Goal: Task Accomplishment & Management: Complete application form

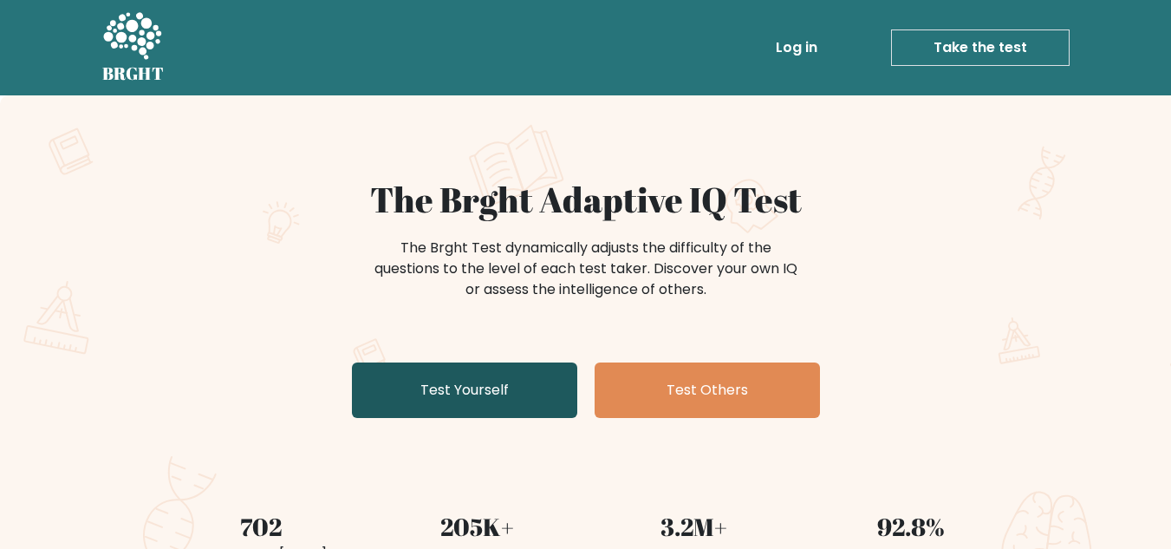
click at [446, 373] on link "Test Yourself" at bounding box center [464, 389] width 225 height 55
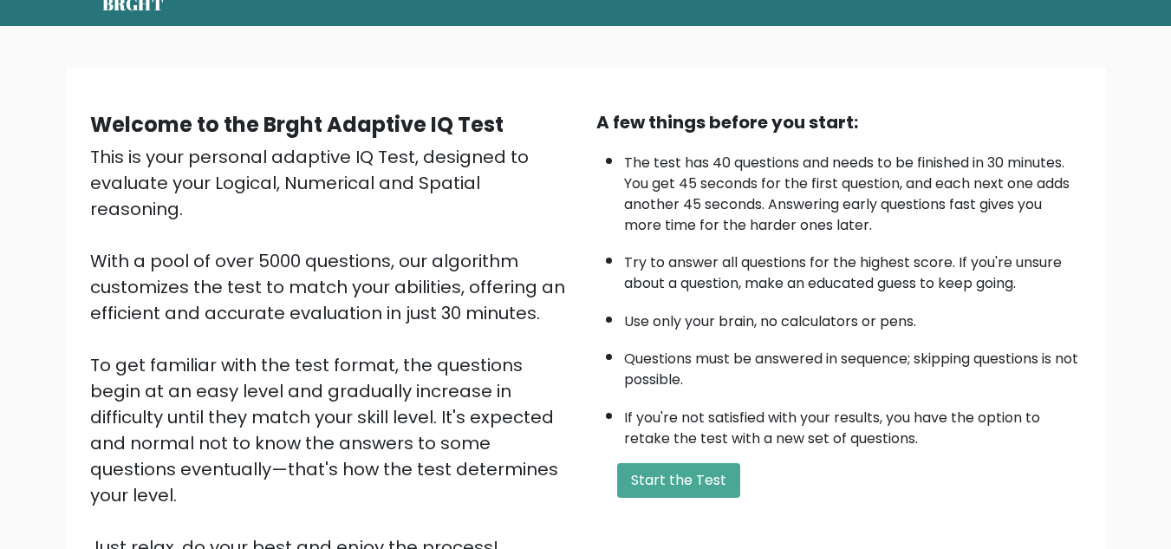
scroll to position [104, 0]
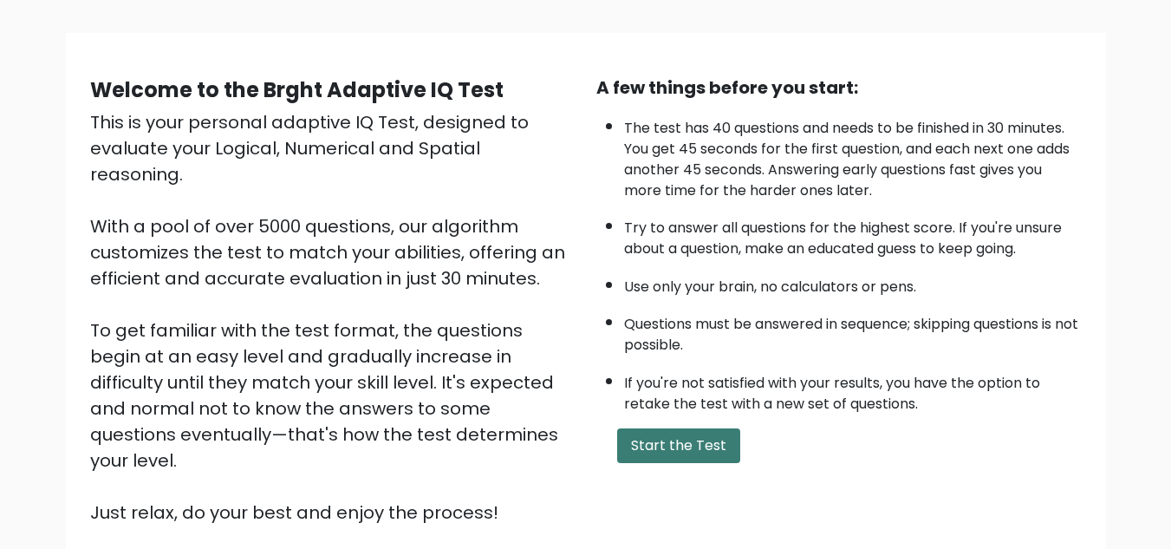
click at [675, 434] on button "Start the Test" at bounding box center [678, 445] width 123 height 35
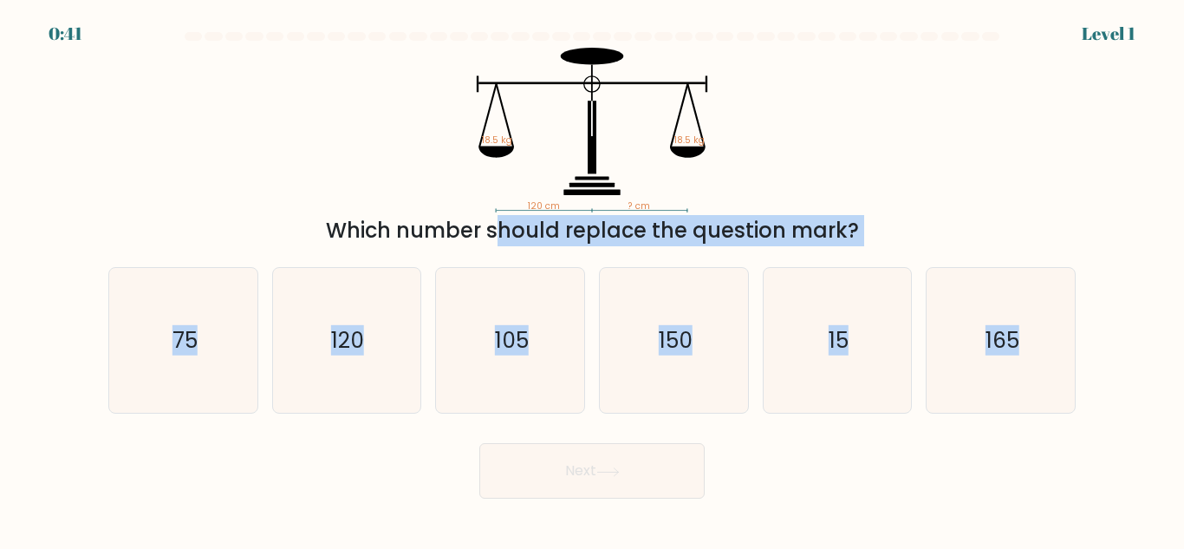
drag, startPoint x: 318, startPoint y: 224, endPoint x: 1077, endPoint y: 505, distance: 809.0
click at [1077, 505] on body "0:41 Level 1" at bounding box center [592, 274] width 1184 height 549
copy form "Which number should replace the question mark? a. 75 b. 120 c. 105 d. 150 e. 15…"
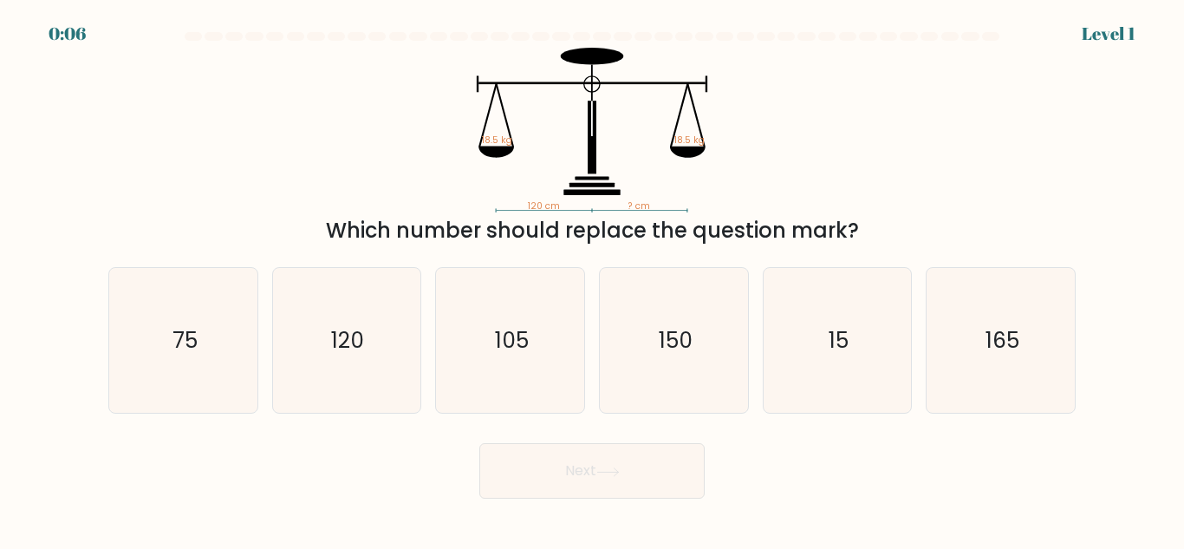
click at [771, 179] on icon "120 cm ? cm 18.5 kg 18.5 kg" at bounding box center [592, 130] width 520 height 165
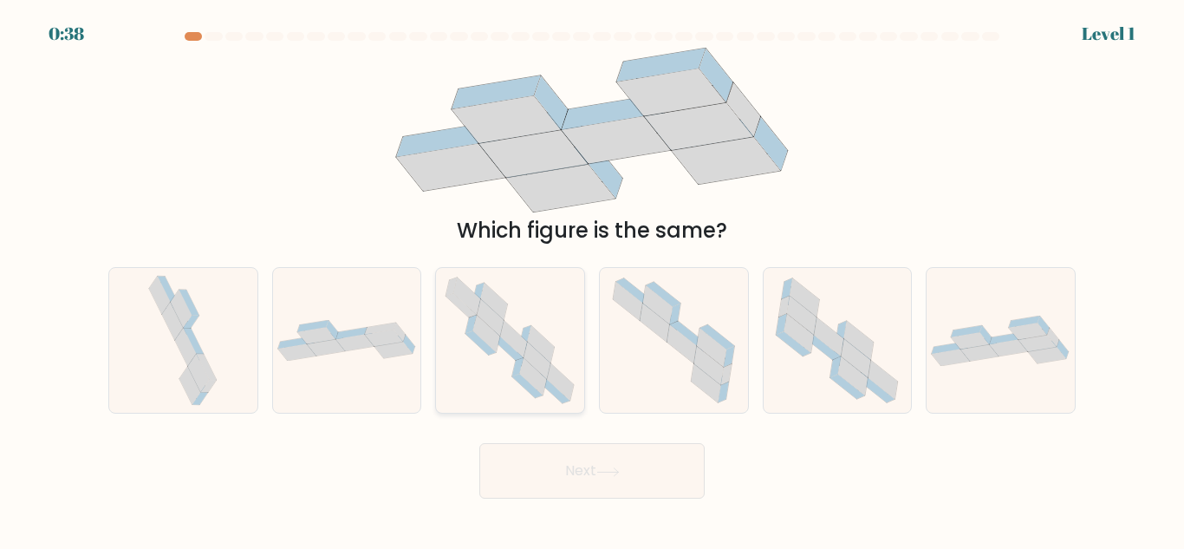
click at [517, 357] on icon at bounding box center [508, 348] width 30 height 24
click at [592, 279] on input "c." at bounding box center [592, 277] width 1 height 4
radio input "true"
click at [554, 463] on button "Next" at bounding box center [592, 470] width 225 height 55
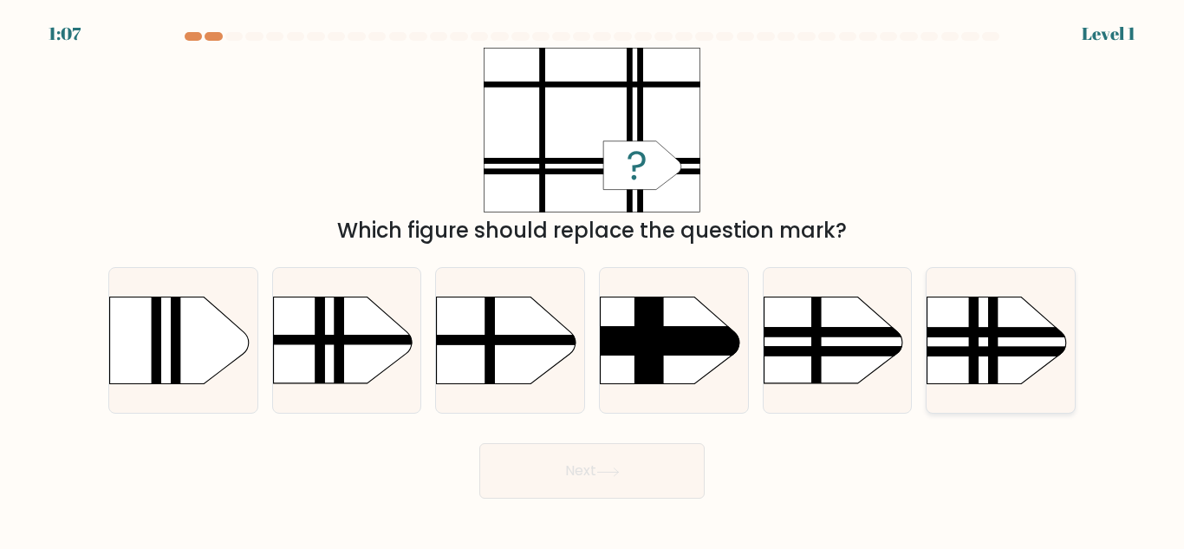
click at [975, 342] on rect at bounding box center [974, 278] width 10 height 294
click at [593, 279] on input "f." at bounding box center [592, 277] width 1 height 4
radio input "true"
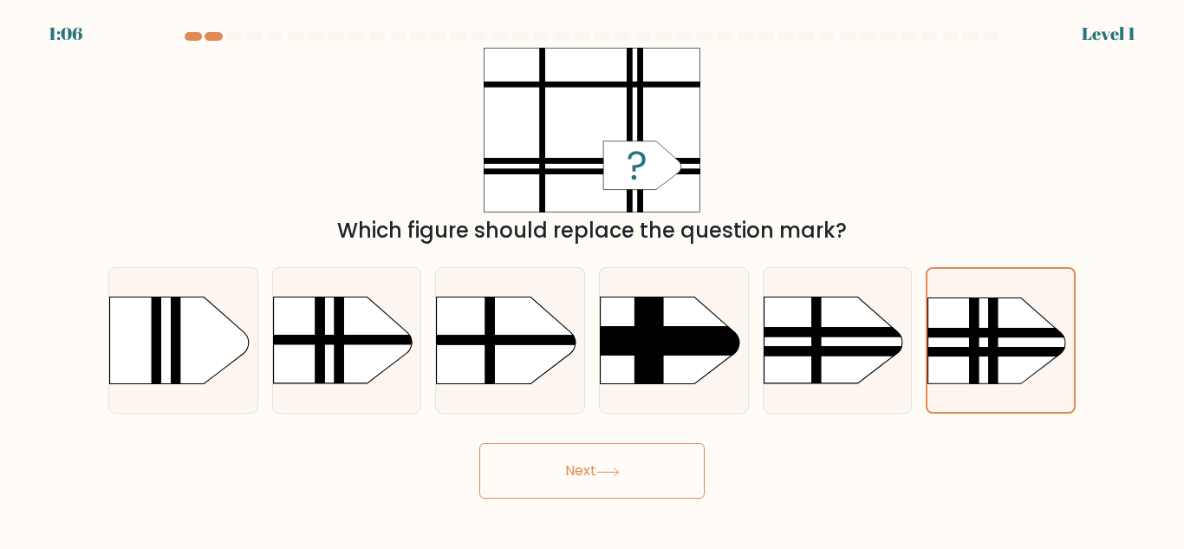
click at [662, 459] on button "Next" at bounding box center [592, 470] width 225 height 55
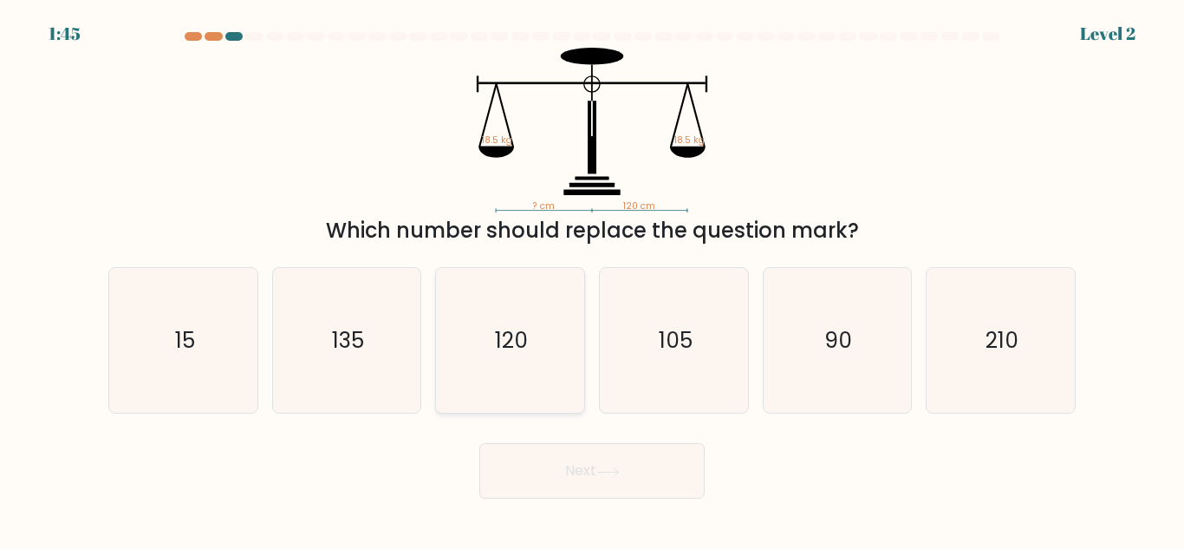
click at [519, 356] on icon "120" at bounding box center [510, 340] width 145 height 145
click at [592, 279] on input "c. 120" at bounding box center [592, 277] width 1 height 4
radio input "true"
click at [813, 366] on icon "90" at bounding box center [837, 340] width 145 height 145
click at [593, 279] on input "e. 90" at bounding box center [592, 277] width 1 height 4
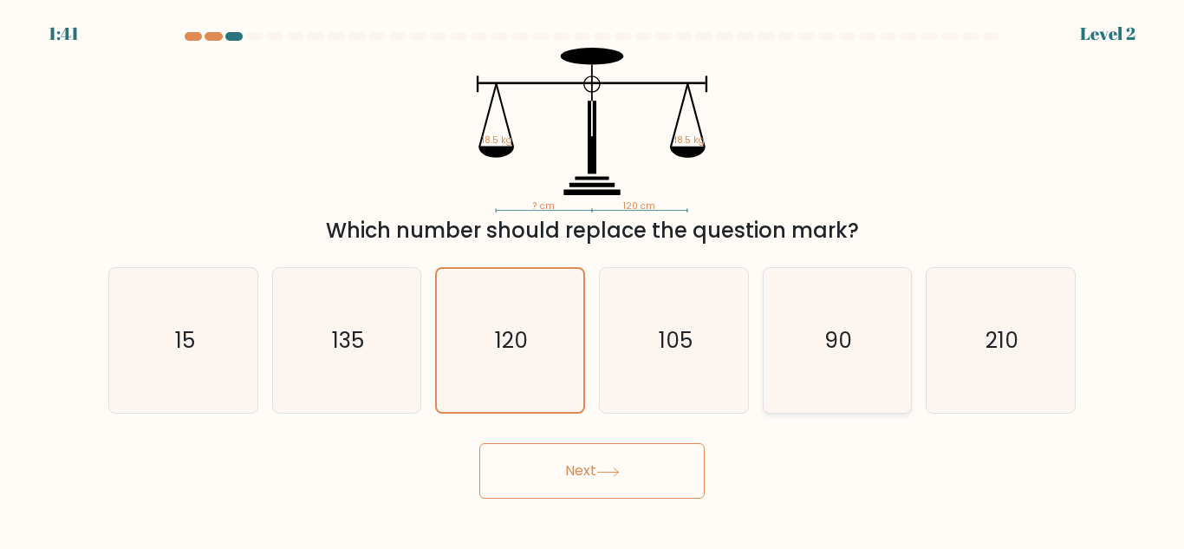
radio input "true"
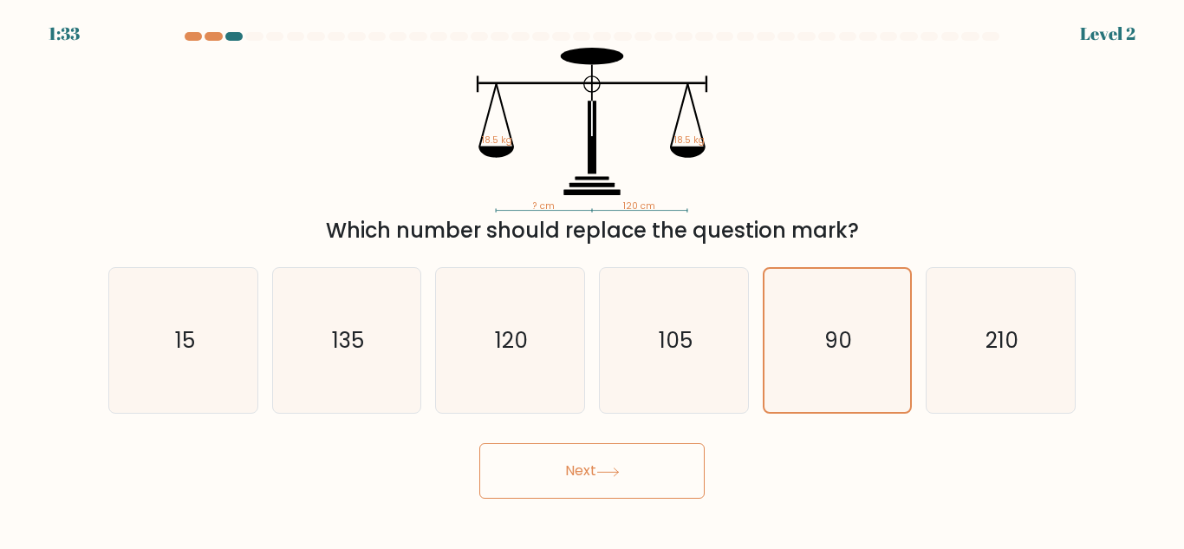
click at [622, 453] on button "Next" at bounding box center [592, 470] width 225 height 55
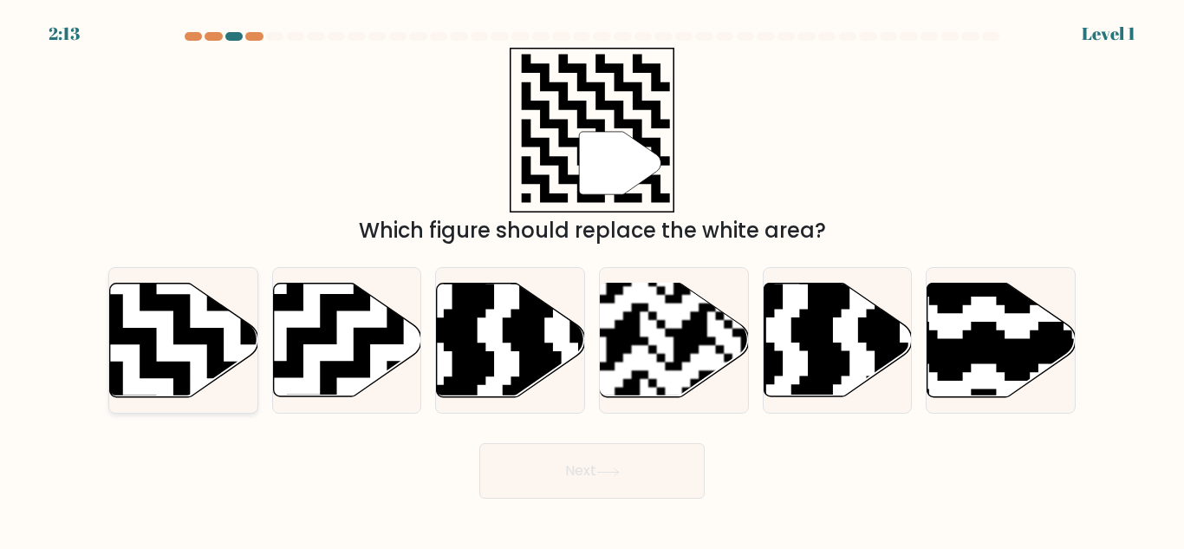
click at [212, 330] on icon at bounding box center [139, 277] width 269 height 269
click at [592, 279] on input "a." at bounding box center [592, 277] width 1 height 4
radio input "true"
click at [574, 460] on button "Next" at bounding box center [592, 470] width 225 height 55
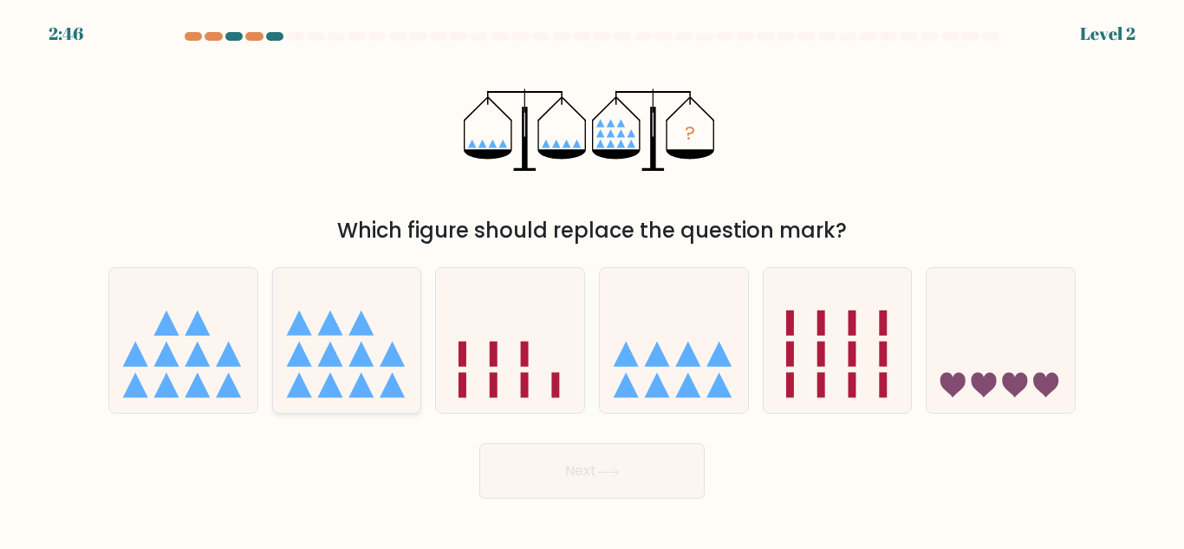
click at [372, 344] on icon at bounding box center [347, 340] width 148 height 122
click at [592, 279] on input "b." at bounding box center [592, 277] width 1 height 4
radio input "true"
click at [614, 486] on button "Next" at bounding box center [592, 470] width 225 height 55
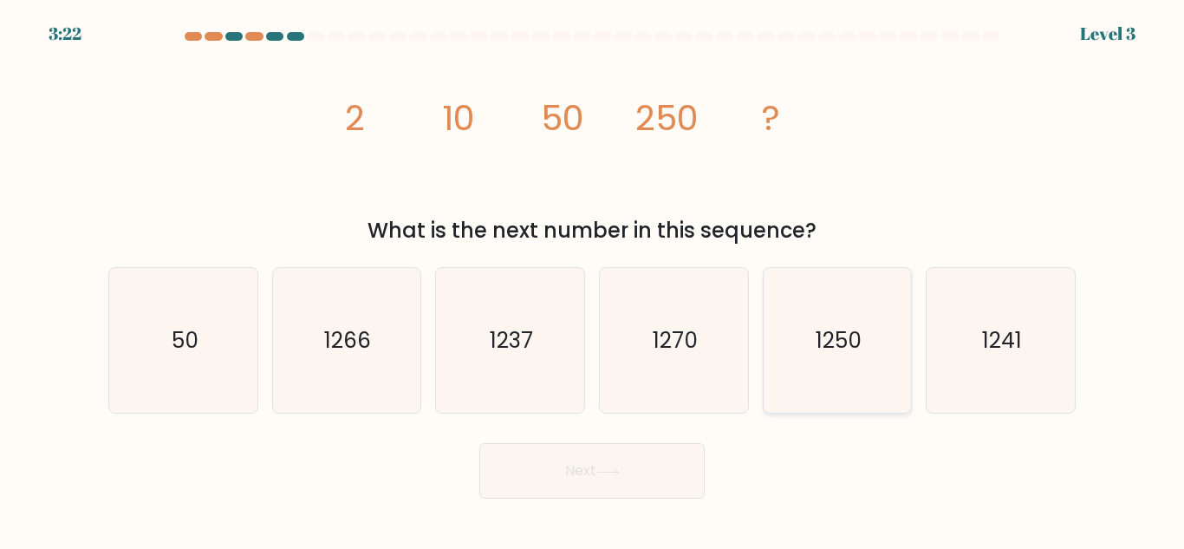
click at [830, 351] on text "1250" at bounding box center [839, 340] width 46 height 30
click at [593, 279] on input "e. 1250" at bounding box center [592, 277] width 1 height 4
radio input "true"
click at [565, 463] on button "Next" at bounding box center [592, 470] width 225 height 55
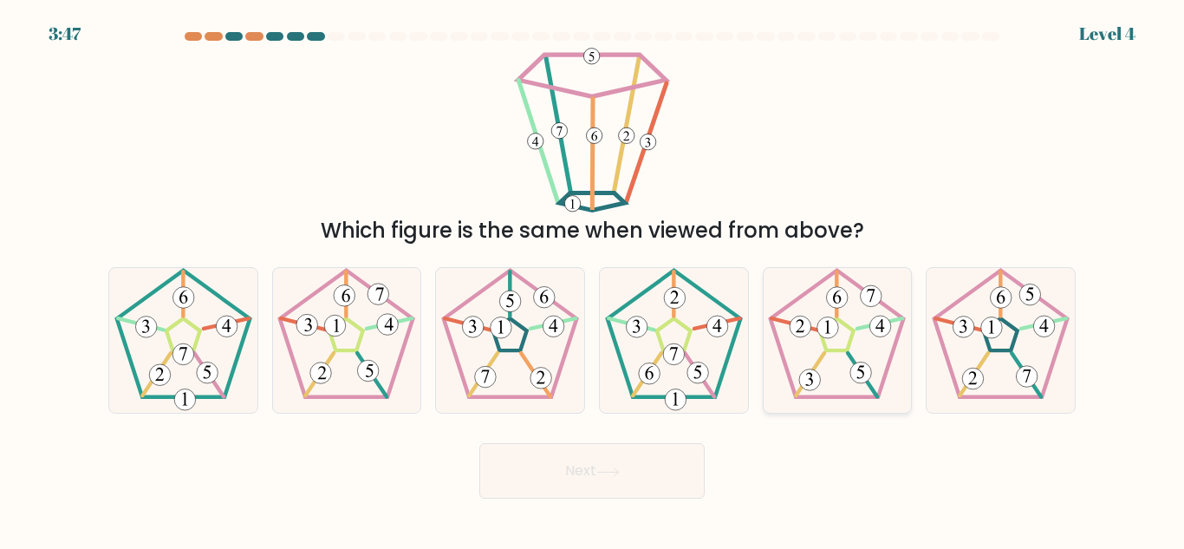
click at [820, 373] on icon at bounding box center [837, 340] width 145 height 145
click at [593, 279] on input "e." at bounding box center [592, 277] width 1 height 4
radio input "true"
click at [989, 344] on 255 at bounding box center [1001, 334] width 34 height 32
click at [593, 279] on input "f." at bounding box center [592, 277] width 1 height 4
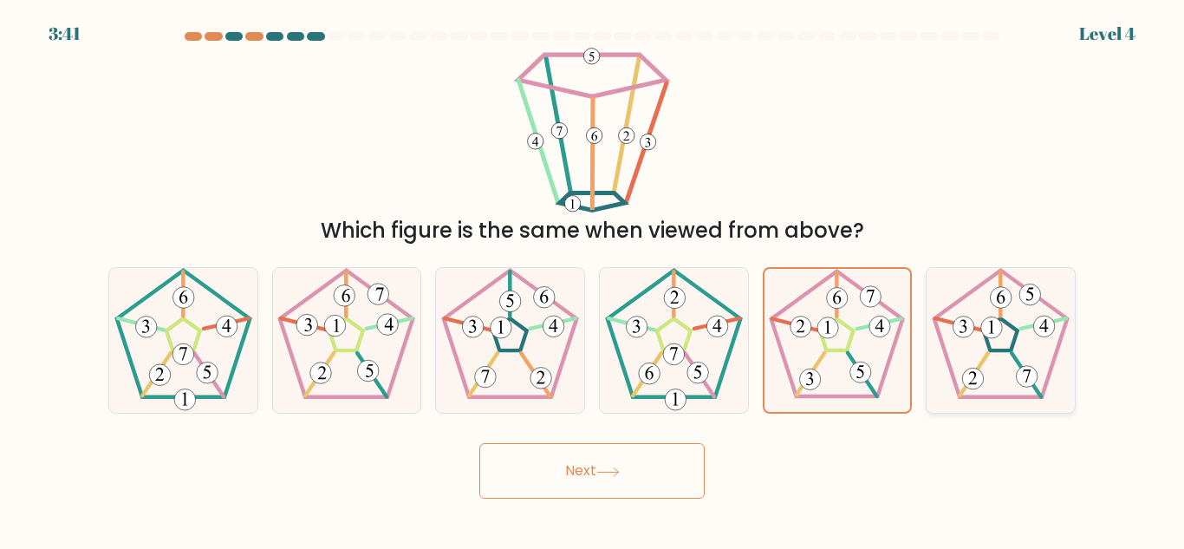
radio input "true"
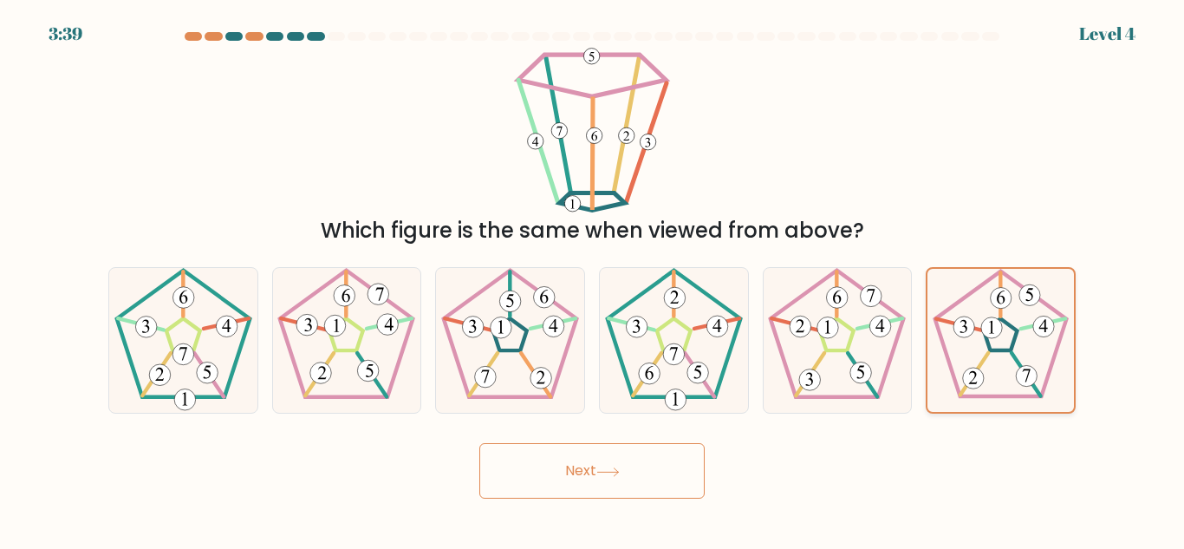
click at [989, 344] on 255 at bounding box center [1000, 334] width 33 height 31
click at [593, 279] on input "f." at bounding box center [592, 277] width 1 height 4
click at [503, 448] on button "Next" at bounding box center [592, 470] width 225 height 55
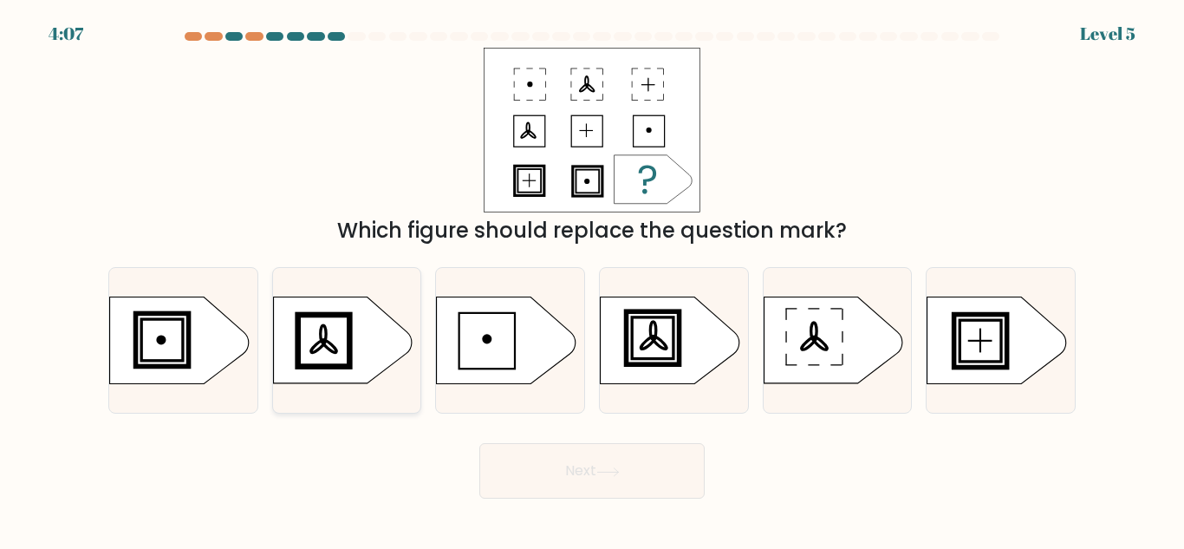
click at [326, 339] on ellipse at bounding box center [323, 334] width 5 height 17
click at [592, 279] on input "b." at bounding box center [592, 277] width 1 height 4
radio input "true"
click at [206, 336] on icon at bounding box center [179, 340] width 139 height 87
click at [592, 279] on input "a." at bounding box center [592, 277] width 1 height 4
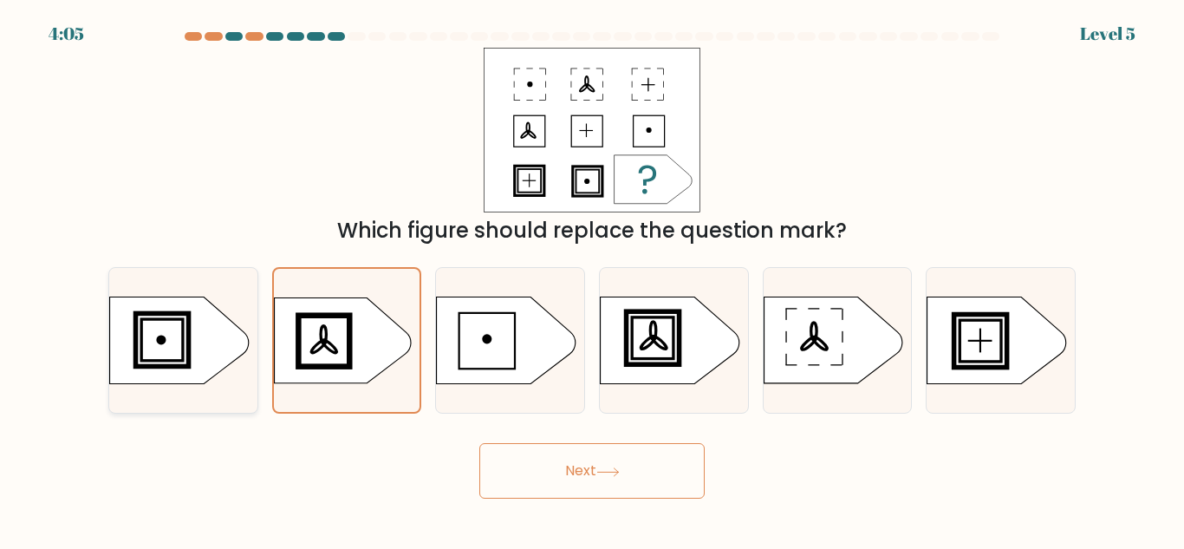
radio input "true"
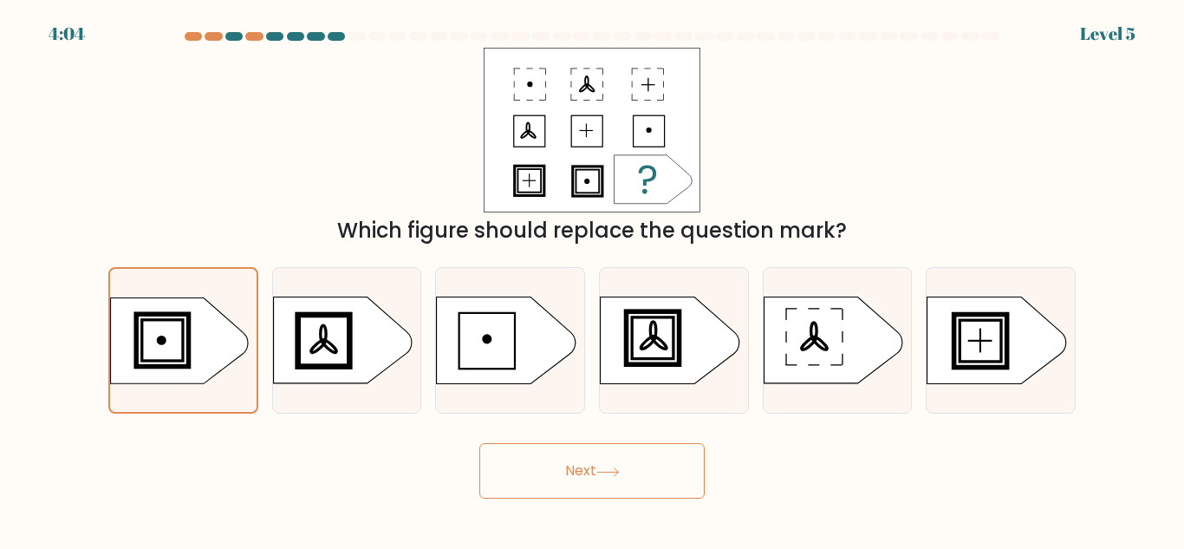
click at [525, 480] on button "Next" at bounding box center [592, 470] width 225 height 55
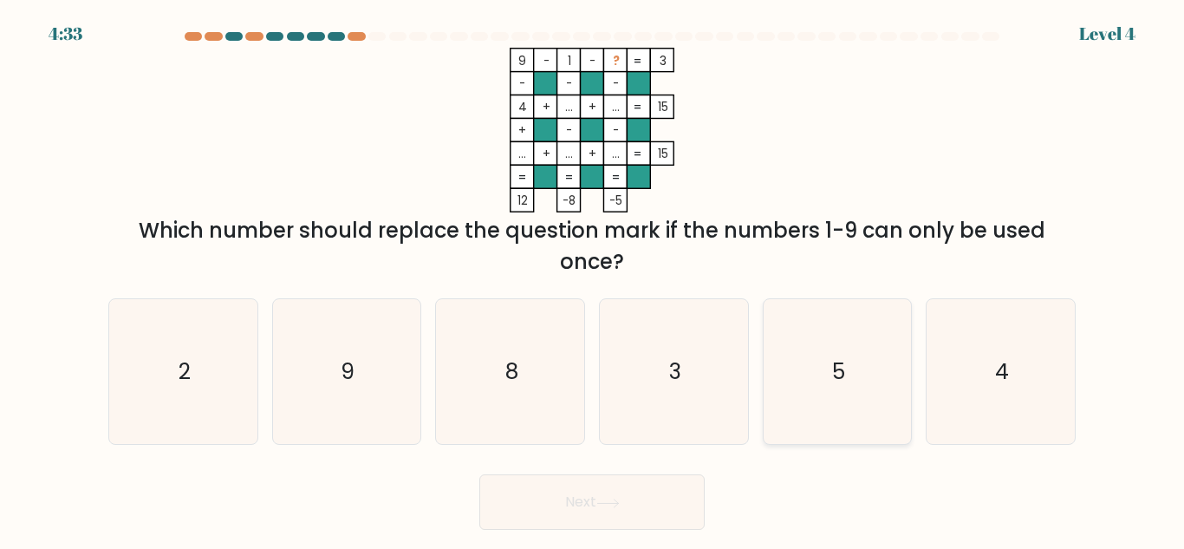
click at [829, 417] on icon "5" at bounding box center [837, 371] width 145 height 145
click at [593, 279] on input "e. 5" at bounding box center [592, 277] width 1 height 4
radio input "true"
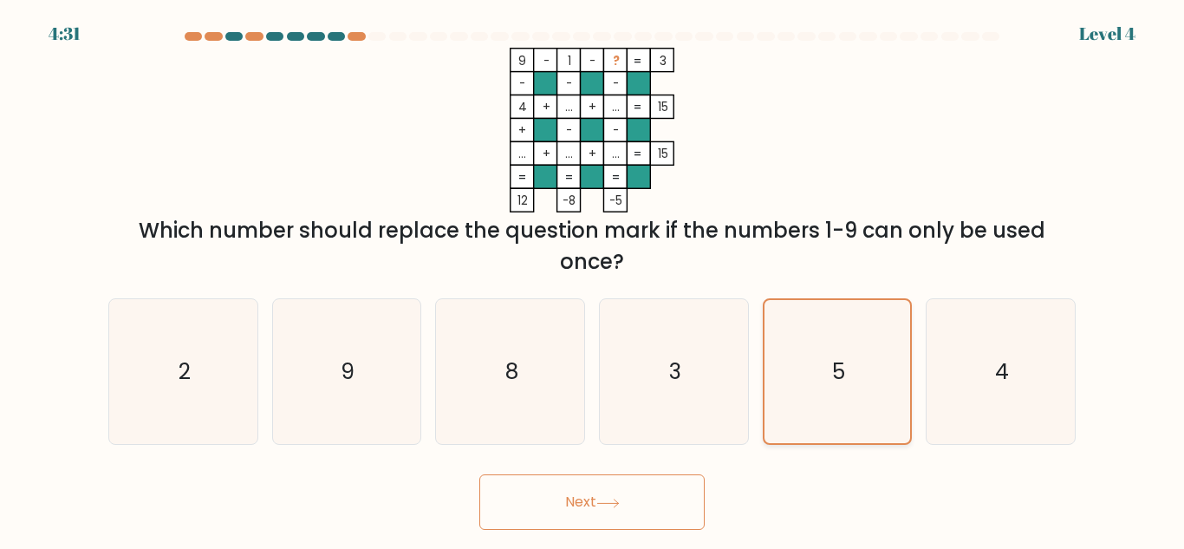
click at [829, 411] on icon "5" at bounding box center [837, 371] width 143 height 143
click at [593, 279] on input "e. 5" at bounding box center [592, 277] width 1 height 4
click at [825, 364] on icon "5" at bounding box center [837, 371] width 143 height 143
click at [593, 279] on input "e. 5" at bounding box center [592, 277] width 1 height 4
click at [825, 364] on icon "5" at bounding box center [837, 371] width 143 height 143
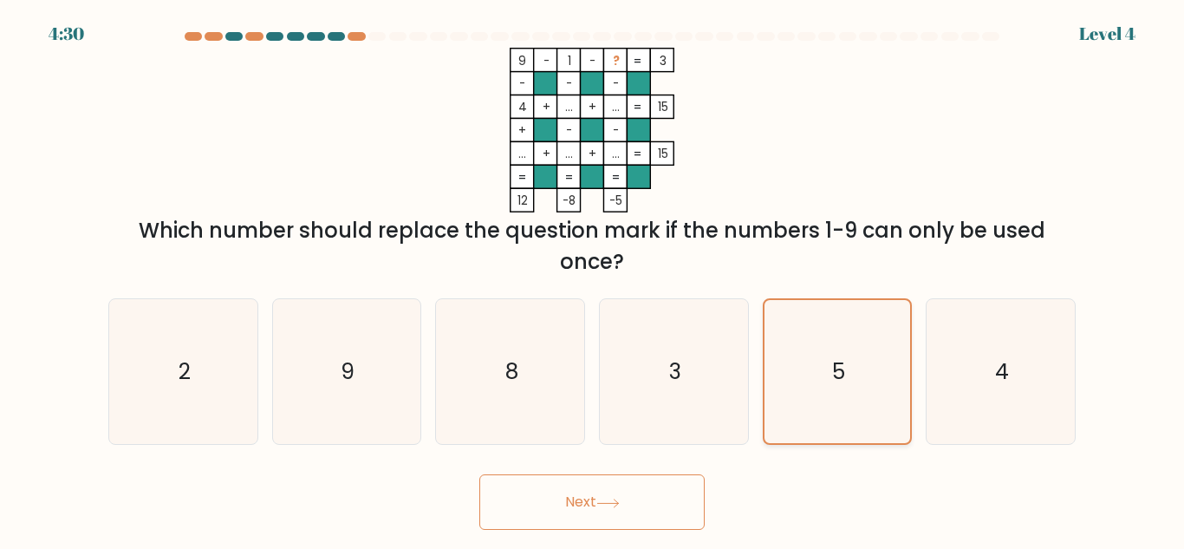
click at [593, 279] on input "e. 5" at bounding box center [592, 277] width 1 height 4
click at [825, 364] on icon "5" at bounding box center [837, 371] width 143 height 143
click at [593, 279] on input "e. 5" at bounding box center [592, 277] width 1 height 4
click at [825, 364] on icon "5" at bounding box center [837, 371] width 143 height 143
click at [593, 279] on input "e. 5" at bounding box center [592, 277] width 1 height 4
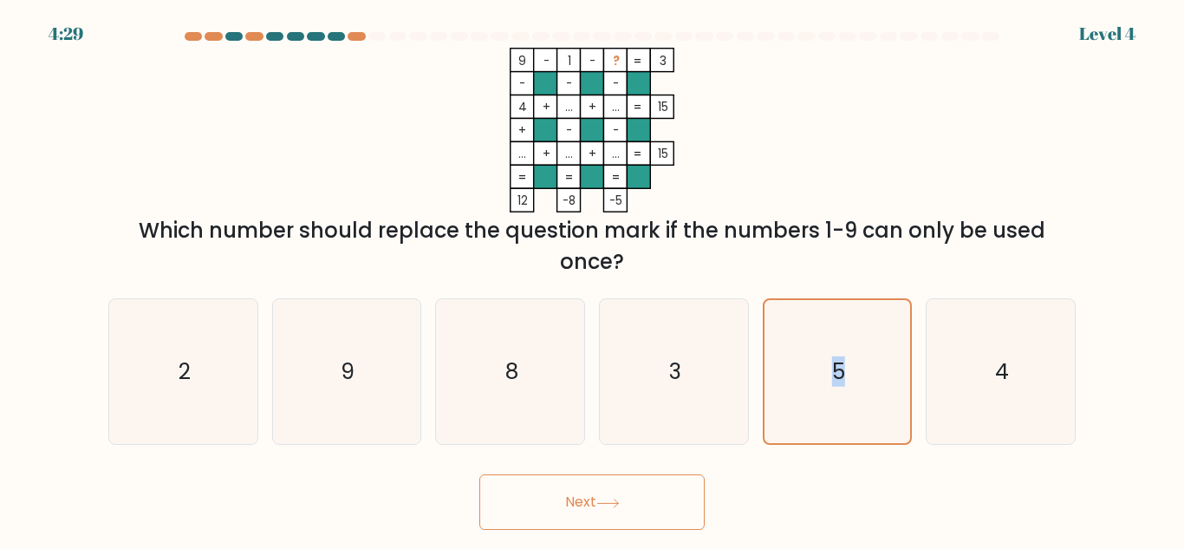
click at [667, 511] on button "Next" at bounding box center [592, 501] width 225 height 55
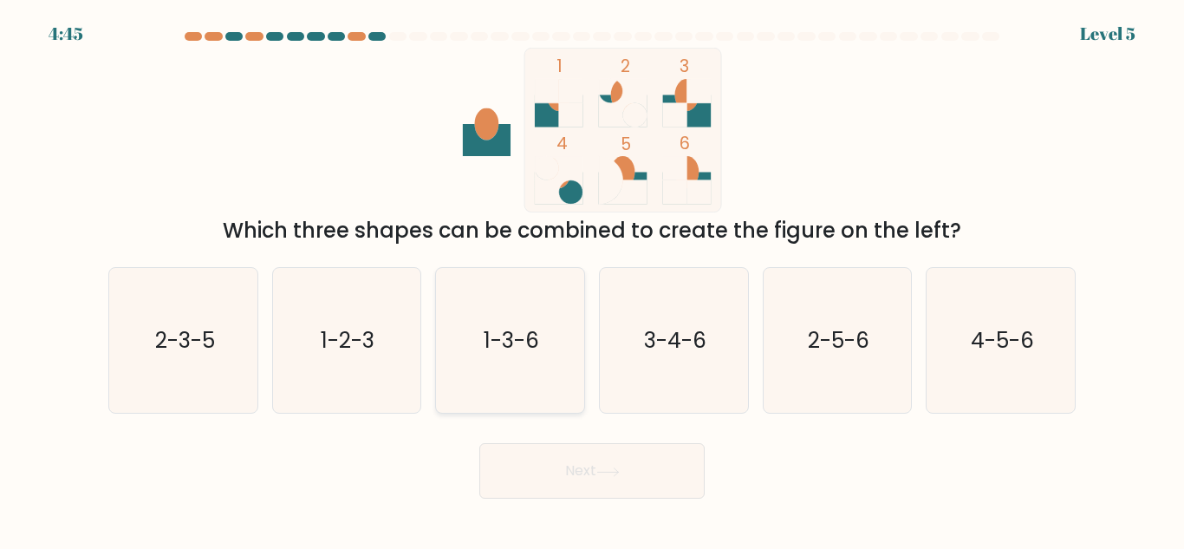
click at [570, 337] on icon "1-3-6" at bounding box center [510, 340] width 145 height 145
click at [592, 279] on input "c. 1-3-6" at bounding box center [592, 277] width 1 height 4
radio input "true"
click at [630, 465] on button "Next" at bounding box center [592, 470] width 225 height 55
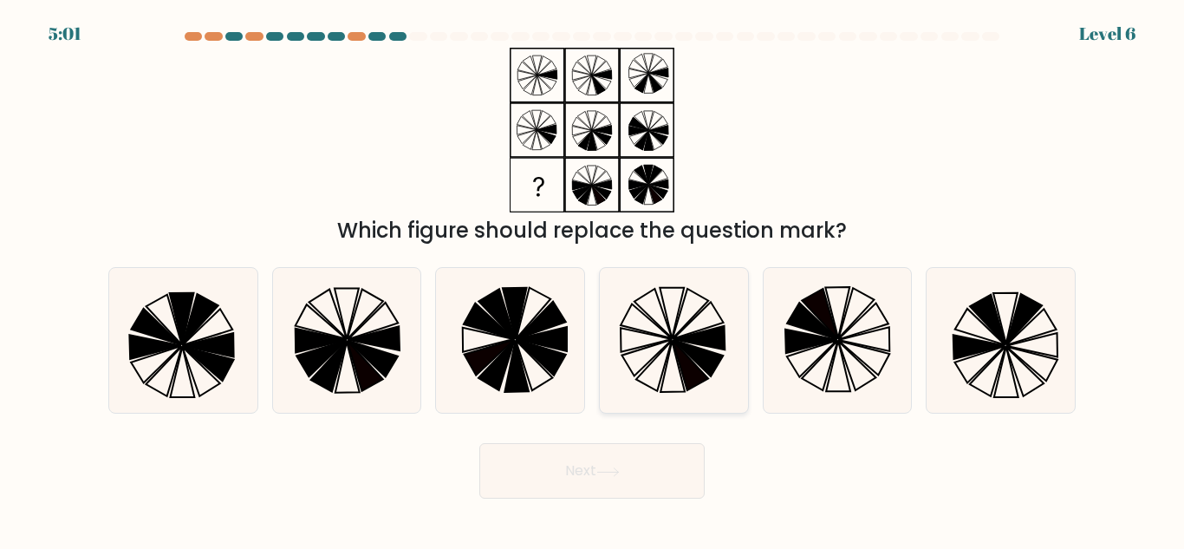
click at [701, 300] on icon at bounding box center [674, 340] width 145 height 145
click at [593, 279] on input "d." at bounding box center [592, 277] width 1 height 4
radio input "true"
click at [606, 457] on button "Next" at bounding box center [592, 470] width 225 height 55
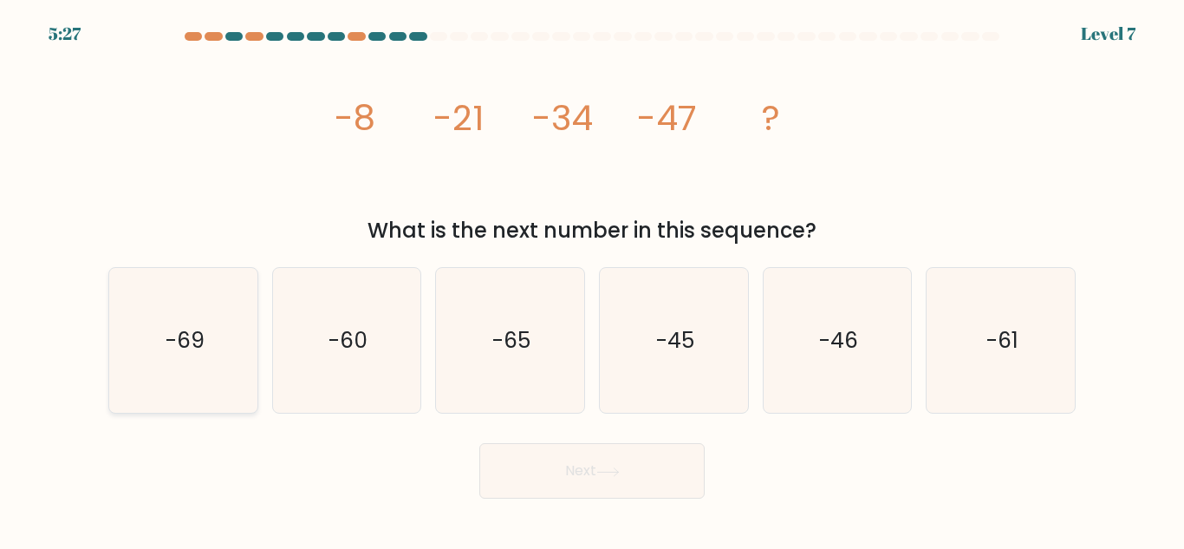
click at [215, 340] on icon "-69" at bounding box center [183, 340] width 145 height 145
click at [592, 279] on input "a. -69" at bounding box center [592, 277] width 1 height 4
radio input "true"
click at [552, 451] on button "Next" at bounding box center [592, 470] width 225 height 55
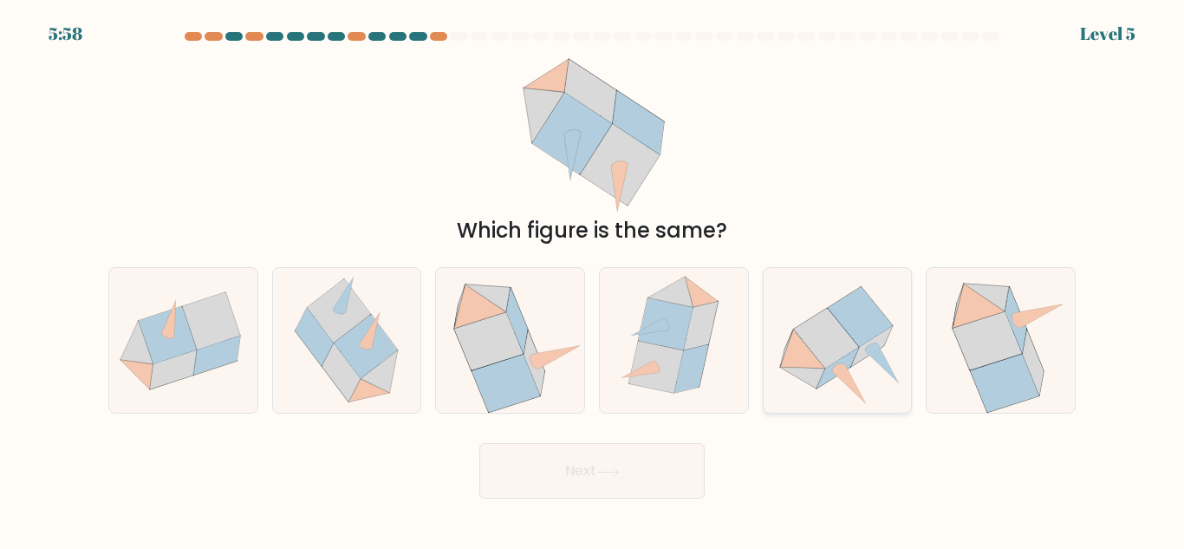
click at [830, 348] on icon at bounding box center [826, 339] width 65 height 60
click at [593, 279] on input "e." at bounding box center [592, 277] width 1 height 4
radio input "true"
click at [650, 444] on button "Next" at bounding box center [592, 470] width 225 height 55
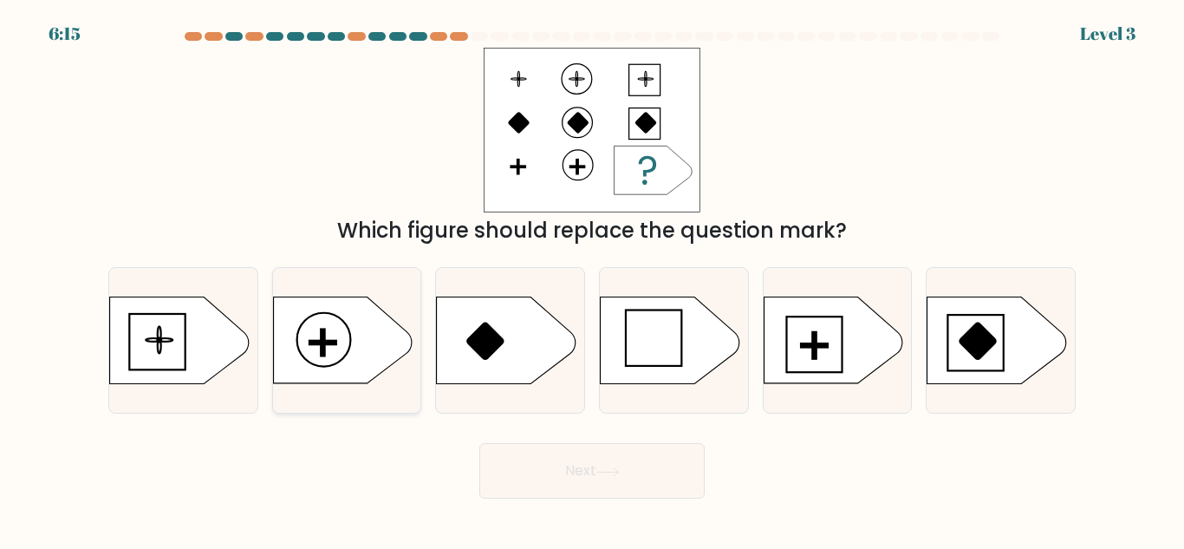
click at [338, 333] on icon at bounding box center [342, 340] width 139 height 87
click at [592, 279] on input "b." at bounding box center [592, 277] width 1 height 4
radio input "true"
click at [547, 460] on button "Next" at bounding box center [592, 470] width 225 height 55
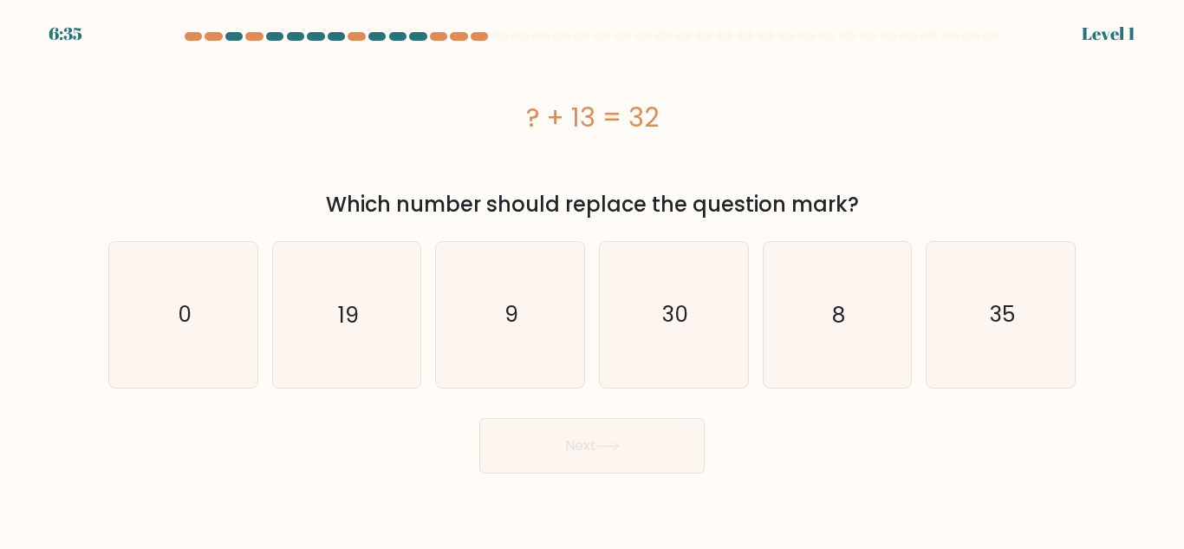
click at [238, 413] on div "Next" at bounding box center [592, 441] width 988 height 64
click at [355, 329] on text "19" at bounding box center [348, 314] width 21 height 30
click at [592, 279] on input "b. 19" at bounding box center [592, 277] width 1 height 4
radio input "true"
click at [534, 433] on button "Next" at bounding box center [592, 445] width 225 height 55
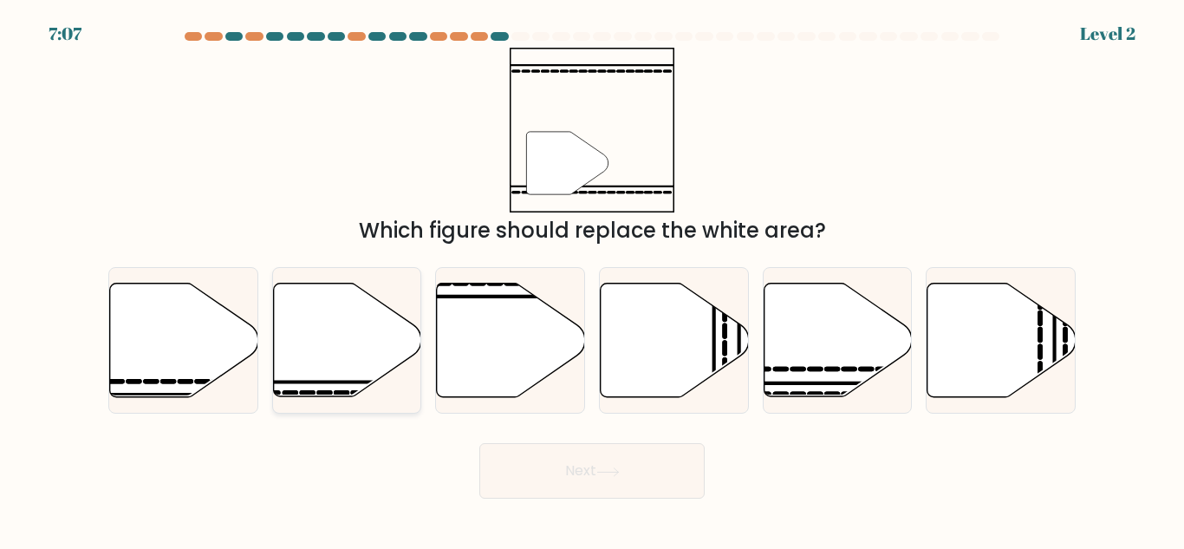
click at [359, 351] on icon at bounding box center [347, 341] width 148 height 114
click at [592, 279] on input "b." at bounding box center [592, 277] width 1 height 4
radio input "true"
click at [532, 465] on button "Next" at bounding box center [592, 470] width 225 height 55
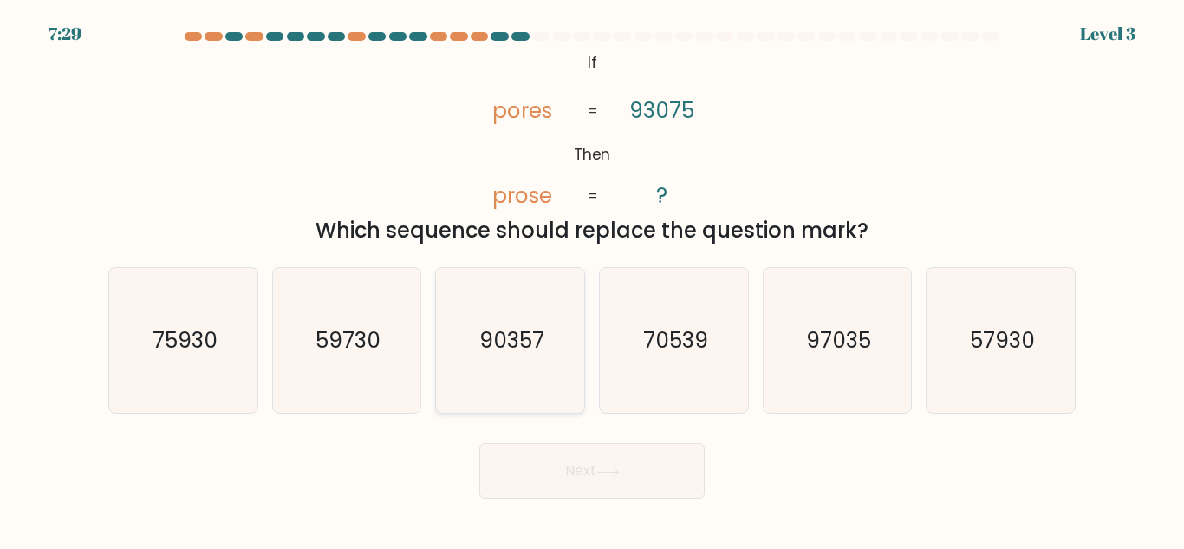
click at [521, 324] on icon "90357" at bounding box center [510, 340] width 145 height 145
click at [592, 279] on input "c. 90357" at bounding box center [592, 277] width 1 height 4
radio input "true"
click at [641, 466] on button "Next" at bounding box center [592, 470] width 225 height 55
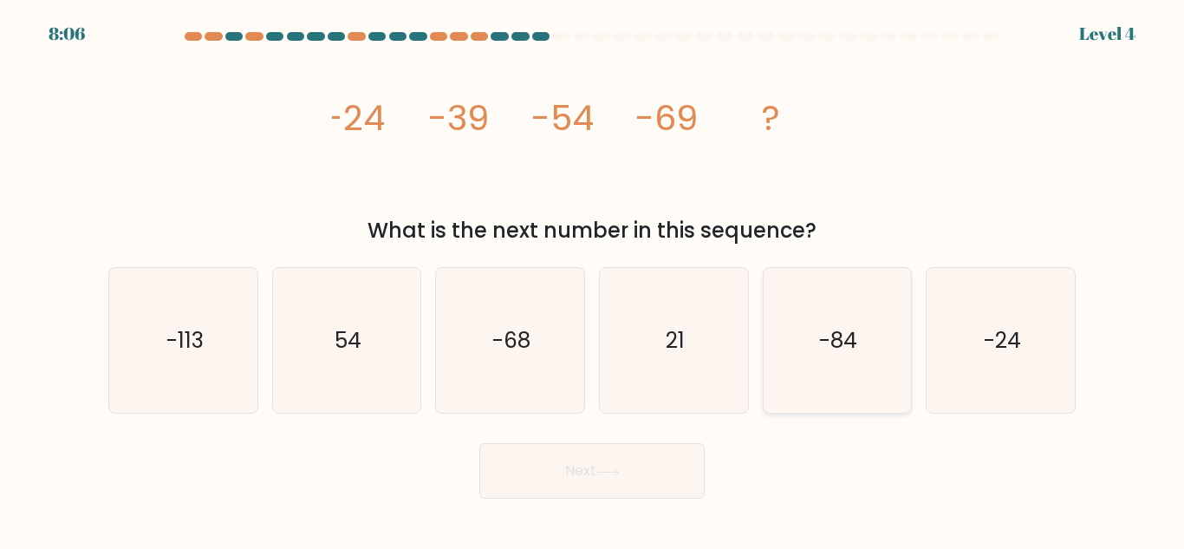
click at [820, 336] on text "-84" at bounding box center [839, 340] width 38 height 30
click at [593, 279] on input "e. -84" at bounding box center [592, 277] width 1 height 4
radio input "true"
click at [661, 453] on button "Next" at bounding box center [592, 470] width 225 height 55
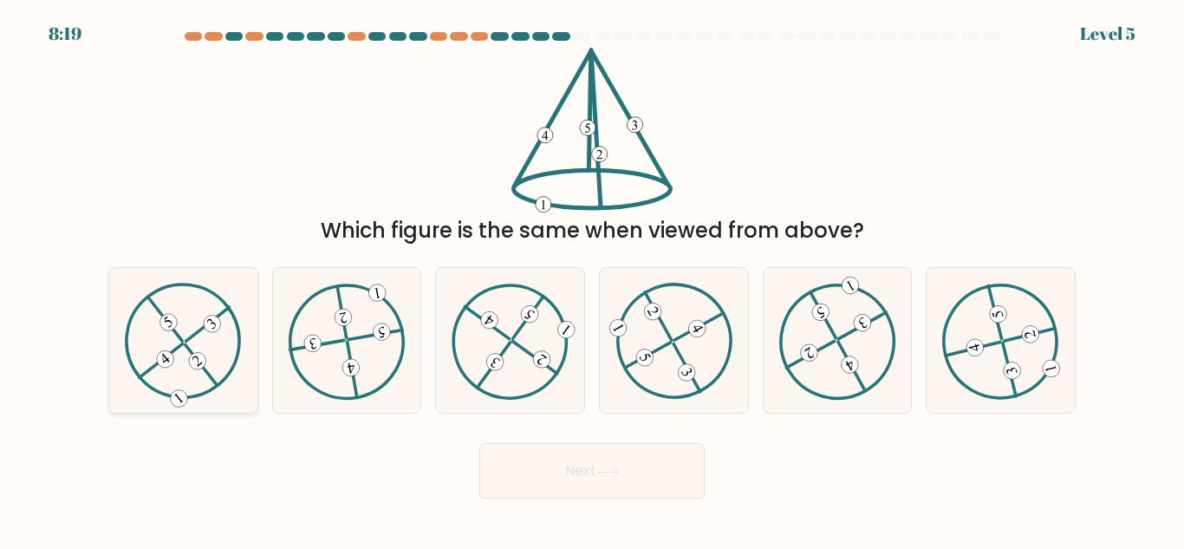
click at [184, 342] on icon at bounding box center [183, 341] width 117 height 116
click at [592, 279] on input "a." at bounding box center [592, 277] width 1 height 4
radio input "true"
click at [544, 455] on button "Next" at bounding box center [592, 470] width 225 height 55
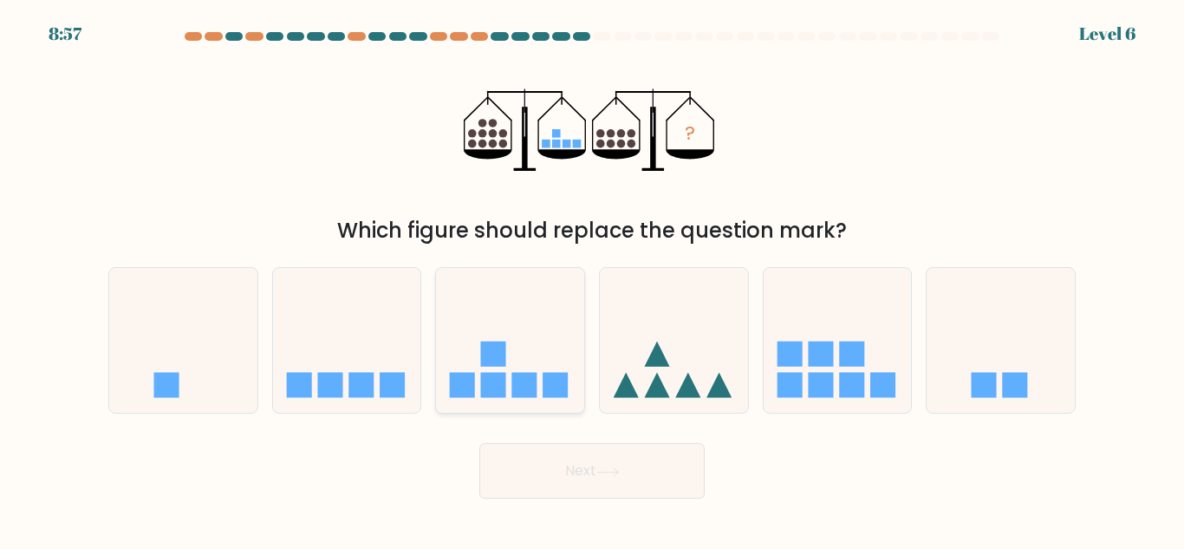
click at [481, 336] on icon at bounding box center [510, 340] width 148 height 122
click at [592, 279] on input "c." at bounding box center [592, 277] width 1 height 4
radio input "true"
click at [597, 480] on button "Next" at bounding box center [592, 470] width 225 height 55
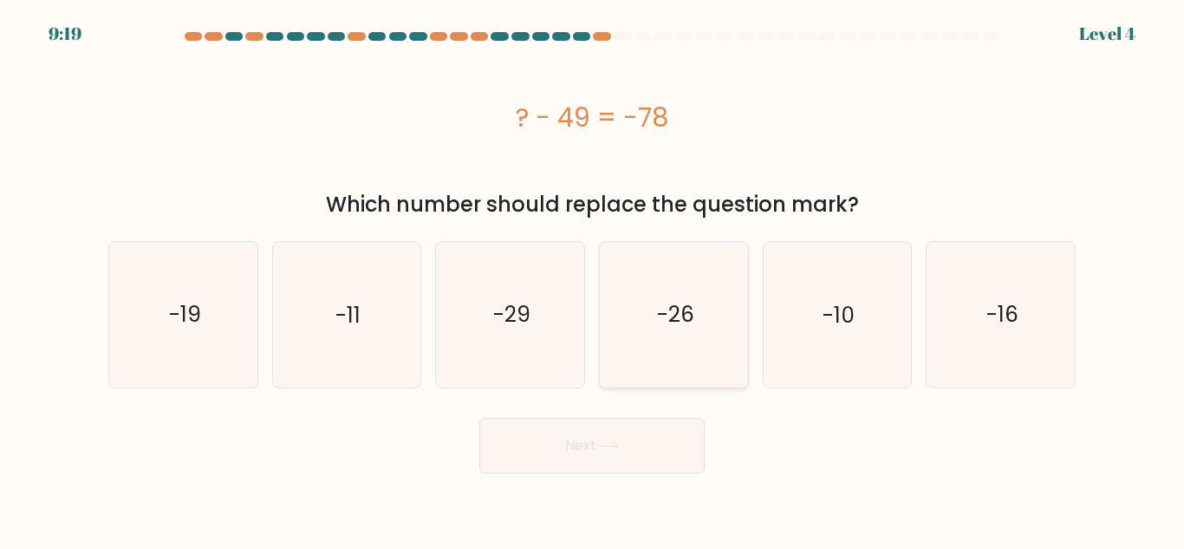
click at [703, 334] on icon "-26" at bounding box center [674, 314] width 145 height 145
click at [593, 279] on input "d. -26" at bounding box center [592, 277] width 1 height 4
radio input "true"
click at [620, 441] on icon at bounding box center [608, 446] width 23 height 10
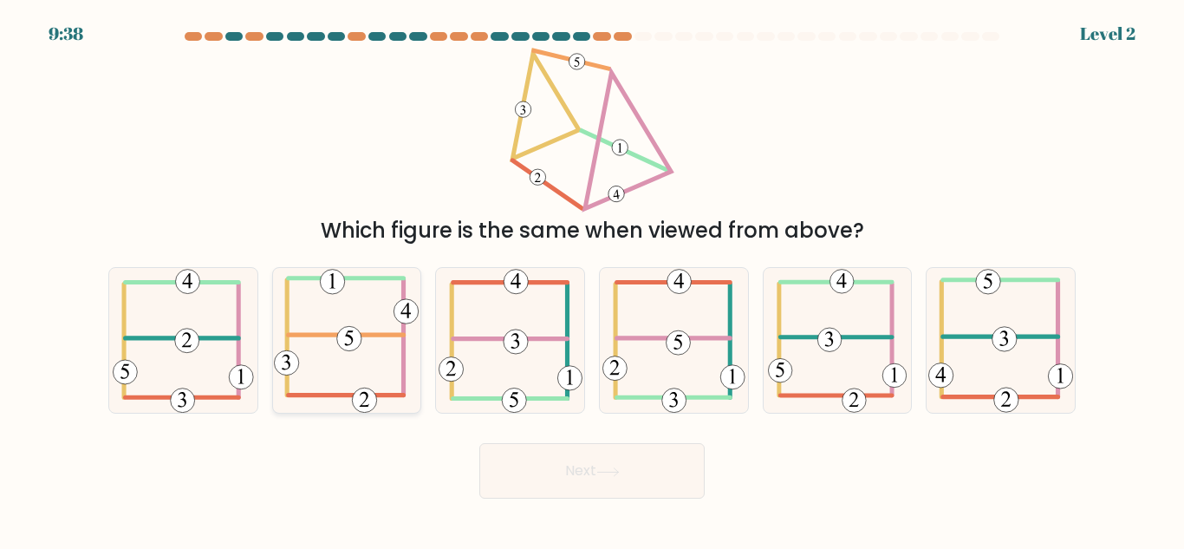
click at [326, 341] on icon at bounding box center [346, 340] width 145 height 145
click at [592, 279] on input "b." at bounding box center [592, 277] width 1 height 4
radio input "true"
click at [592, 471] on button "Next" at bounding box center [592, 470] width 225 height 55
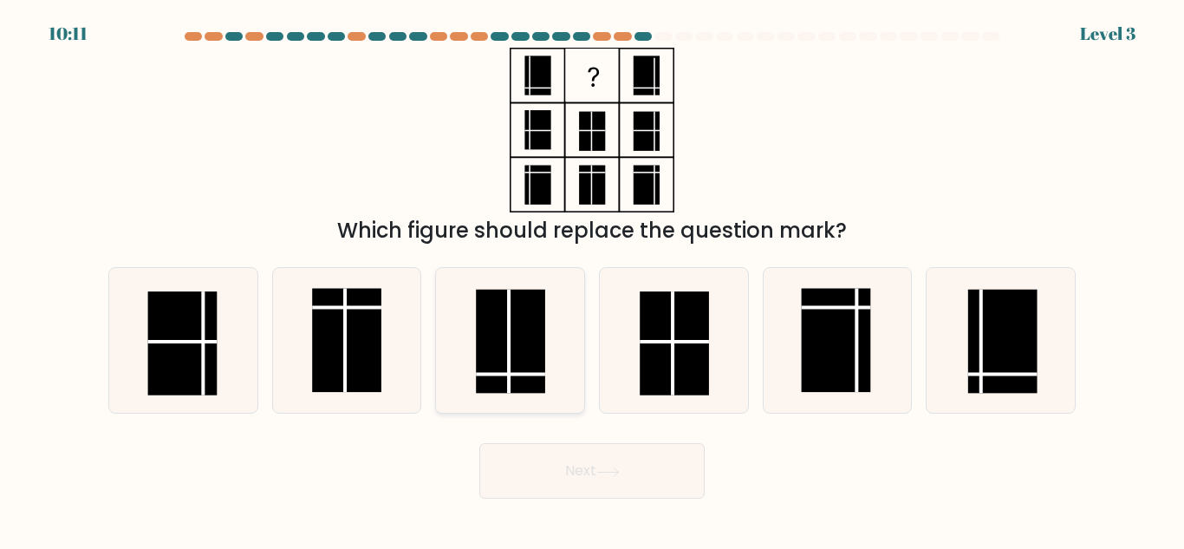
click at [512, 397] on icon at bounding box center [510, 340] width 145 height 145
click at [592, 279] on input "c." at bounding box center [592, 277] width 1 height 4
radio input "true"
click at [584, 484] on button "Next" at bounding box center [592, 470] width 225 height 55
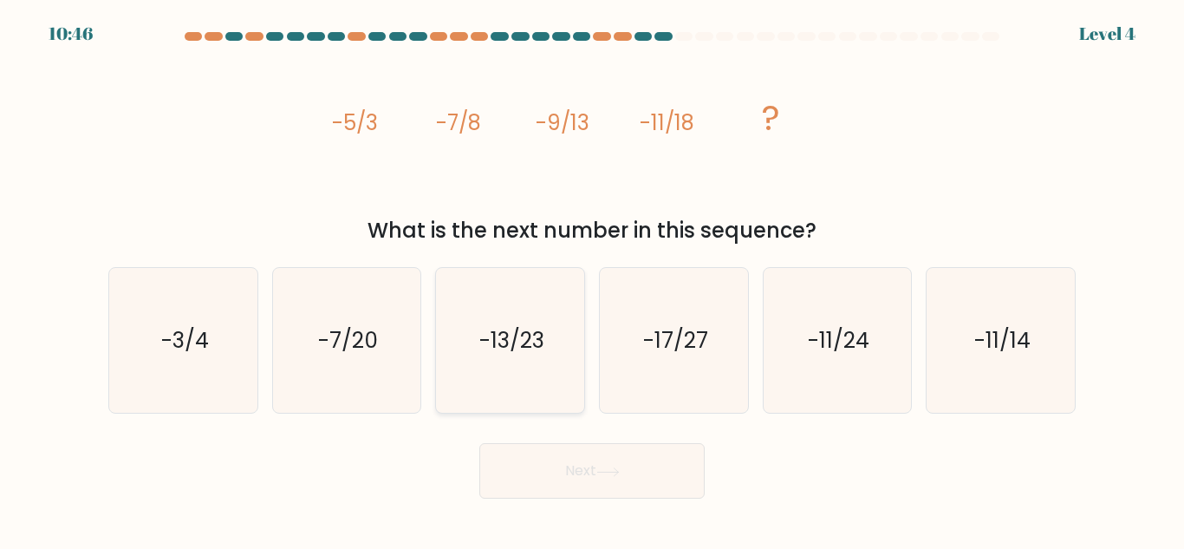
click at [512, 343] on text "-13/23" at bounding box center [512, 340] width 65 height 30
click at [592, 279] on input "c. -13/23" at bounding box center [592, 277] width 1 height 4
radio input "true"
click at [533, 473] on button "Next" at bounding box center [592, 470] width 225 height 55
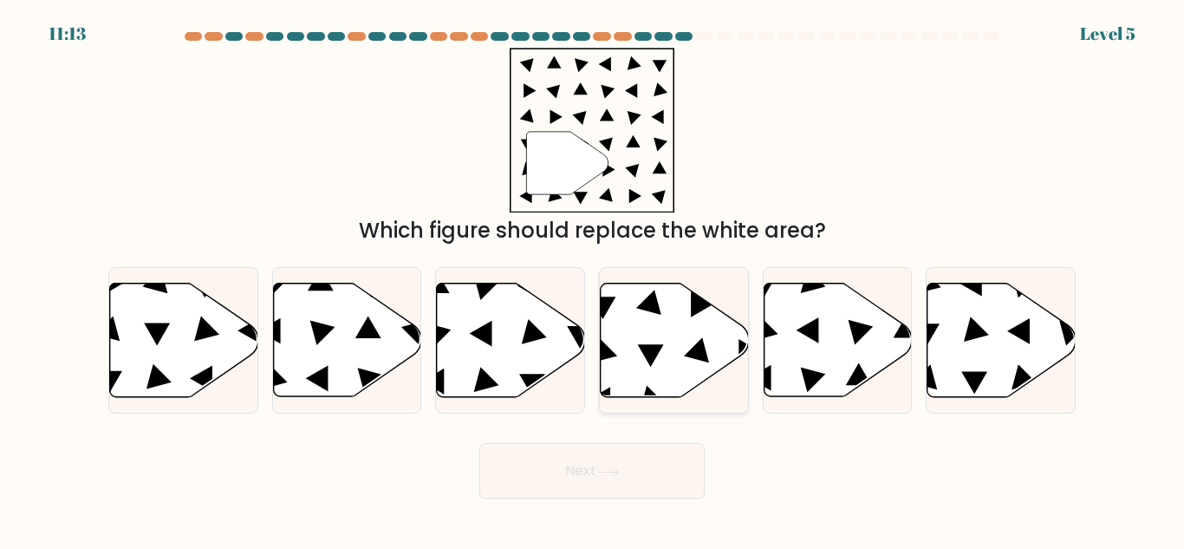
click at [665, 314] on icon at bounding box center [675, 341] width 148 height 114
click at [593, 279] on input "d." at bounding box center [592, 277] width 1 height 4
radio input "true"
click at [620, 470] on icon at bounding box center [608, 472] width 23 height 10
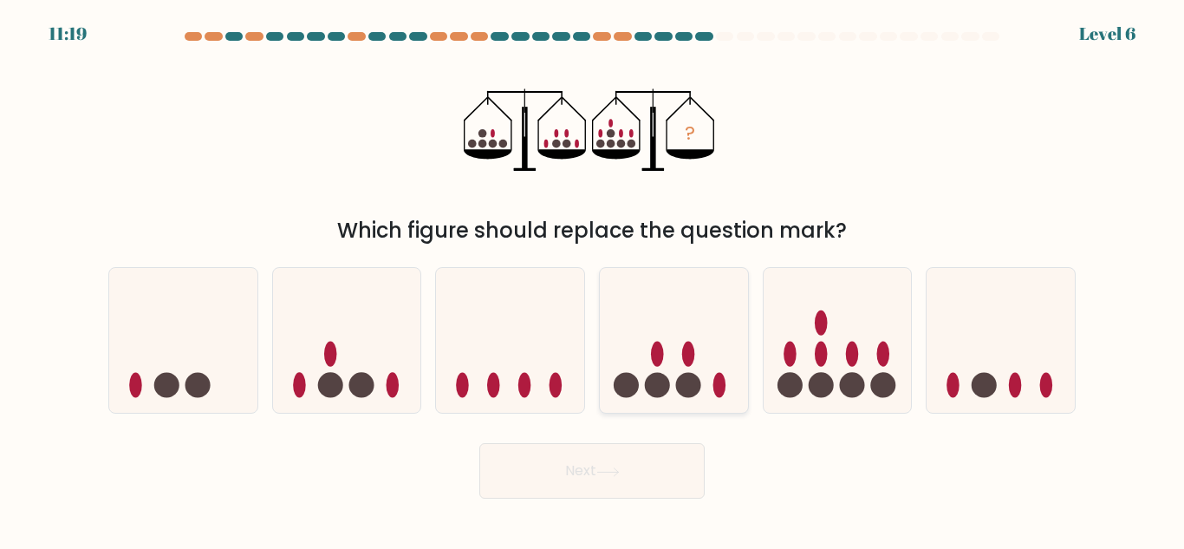
click at [664, 394] on circle at bounding box center [657, 385] width 25 height 25
click at [593, 279] on input "d." at bounding box center [592, 277] width 1 height 4
radio input "true"
click at [882, 379] on circle at bounding box center [883, 385] width 25 height 25
click at [593, 279] on input "e." at bounding box center [592, 277] width 1 height 4
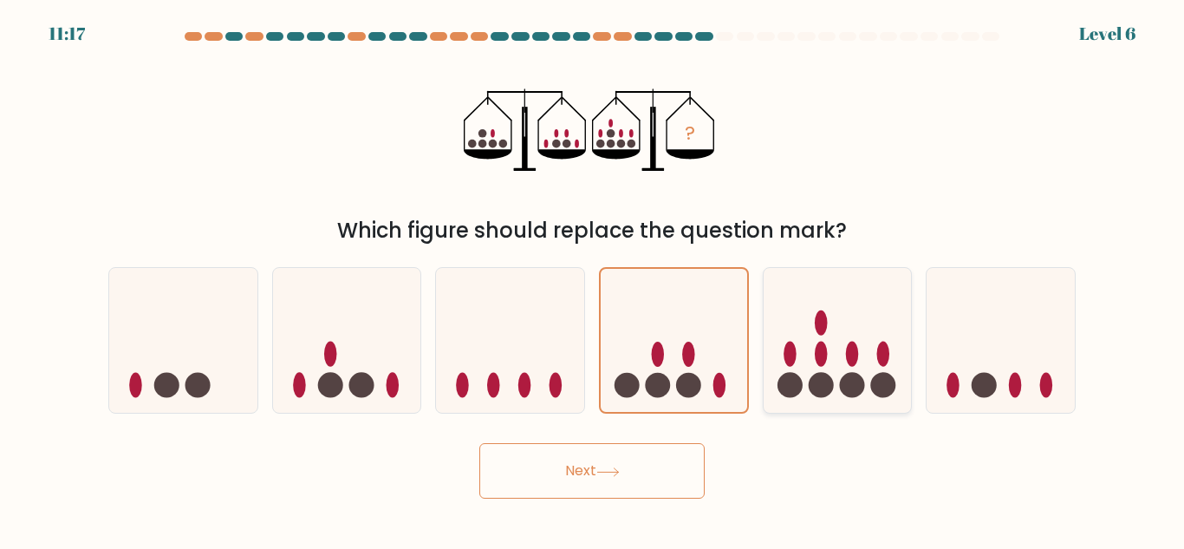
radio input "true"
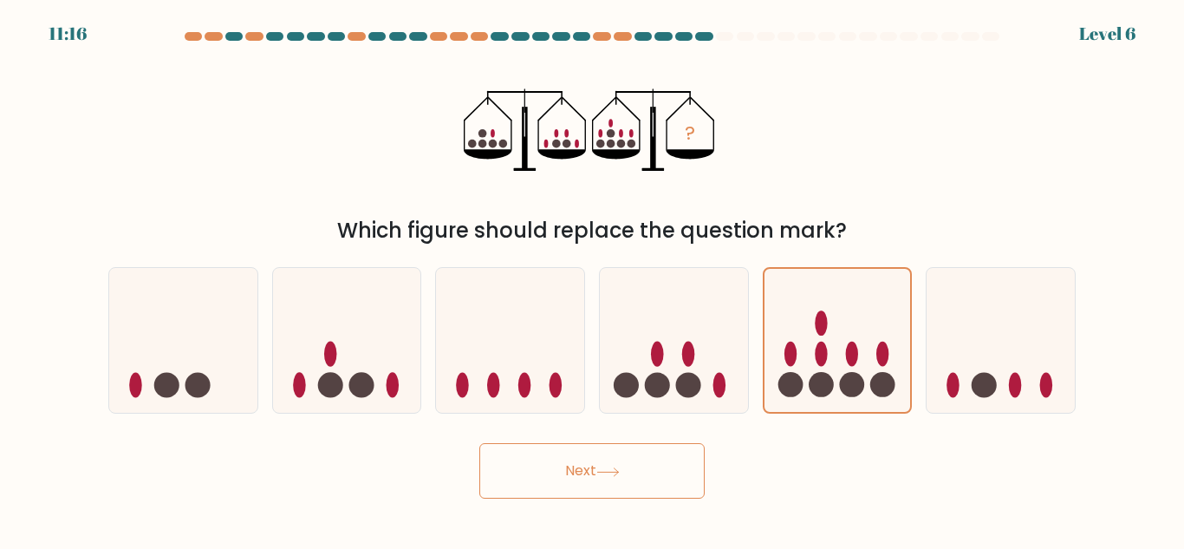
click at [658, 460] on button "Next" at bounding box center [592, 470] width 225 height 55
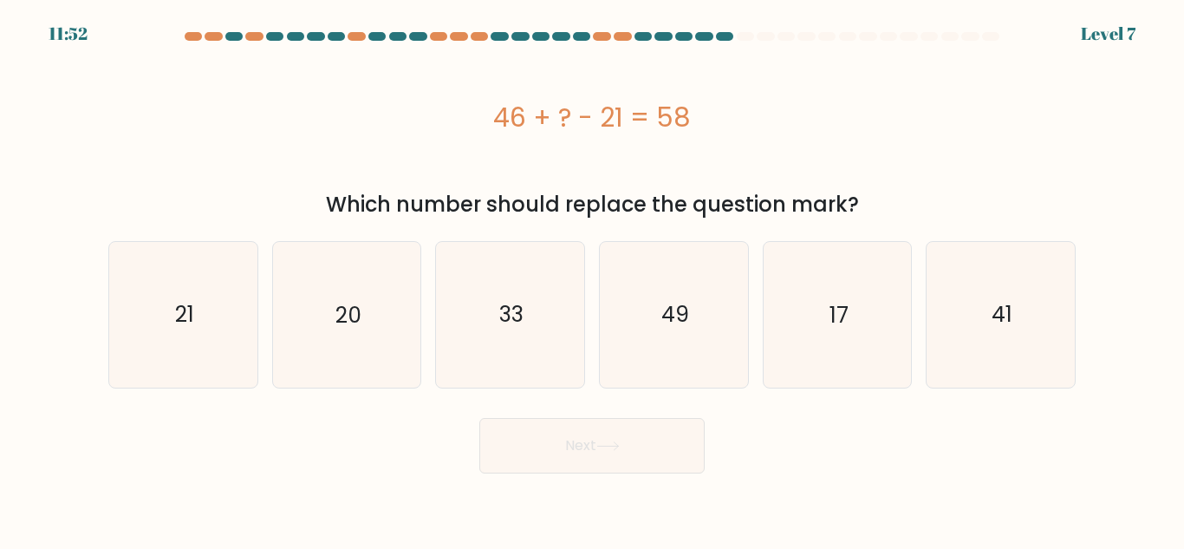
drag, startPoint x: 493, startPoint y: 109, endPoint x: 730, endPoint y: 121, distance: 237.9
click at [730, 121] on div "46 + ? - 21 = 58" at bounding box center [592, 117] width 968 height 39
copy div "46 + ? - 21 = 58"
click at [514, 294] on icon "33" at bounding box center [510, 314] width 145 height 145
click at [592, 279] on input "c. 33" at bounding box center [592, 277] width 1 height 4
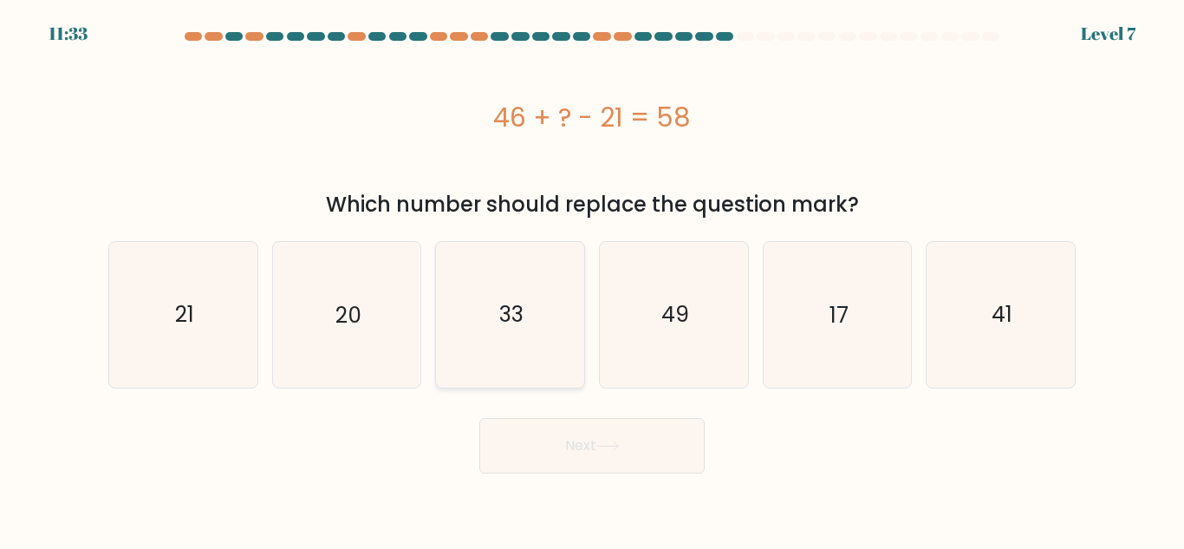
radio input "true"
click at [577, 460] on button "Next" at bounding box center [592, 445] width 225 height 55
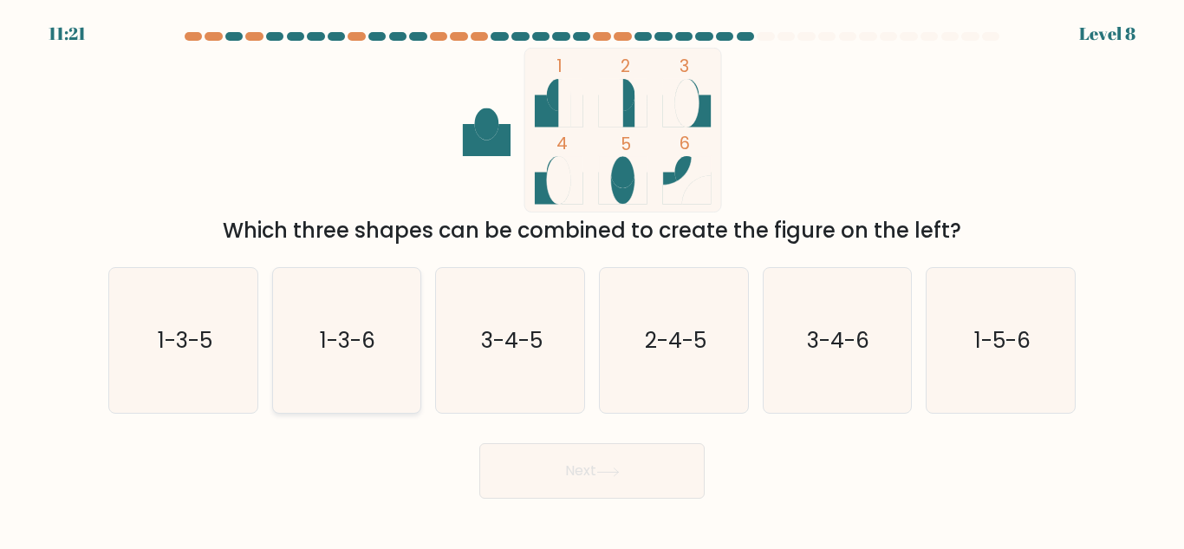
click at [379, 364] on icon "1-3-6" at bounding box center [346, 340] width 145 height 145
click at [592, 279] on input "b. 1-3-6" at bounding box center [592, 277] width 1 height 4
radio input "true"
click at [595, 488] on button "Next" at bounding box center [592, 470] width 225 height 55
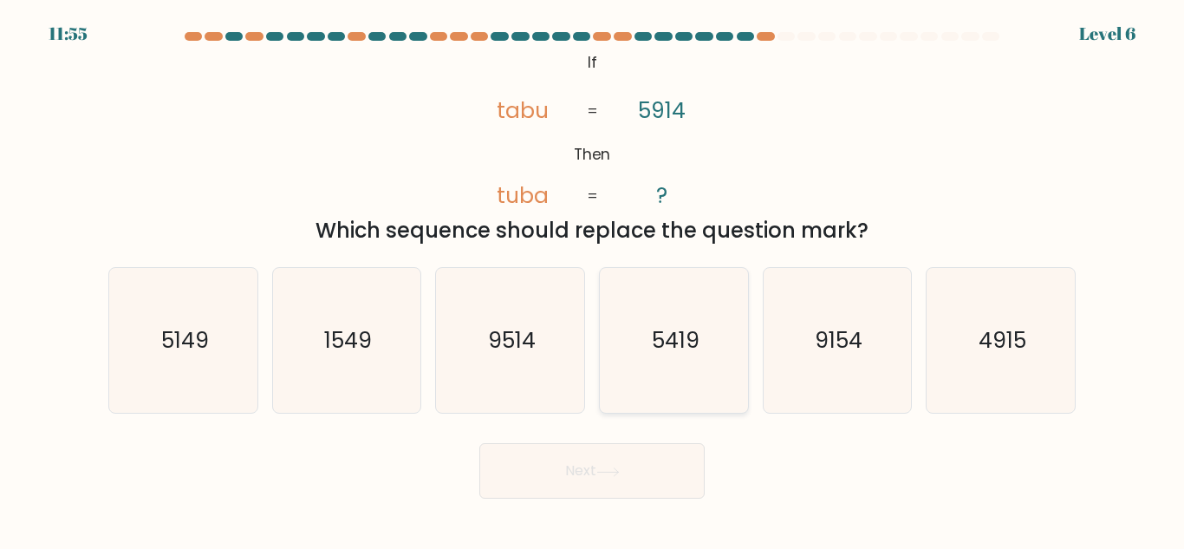
click at [678, 388] on icon "5419" at bounding box center [674, 340] width 145 height 145
click at [593, 279] on input "d. 5419" at bounding box center [592, 277] width 1 height 4
radio input "true"
click at [624, 461] on button "Next" at bounding box center [592, 470] width 225 height 55
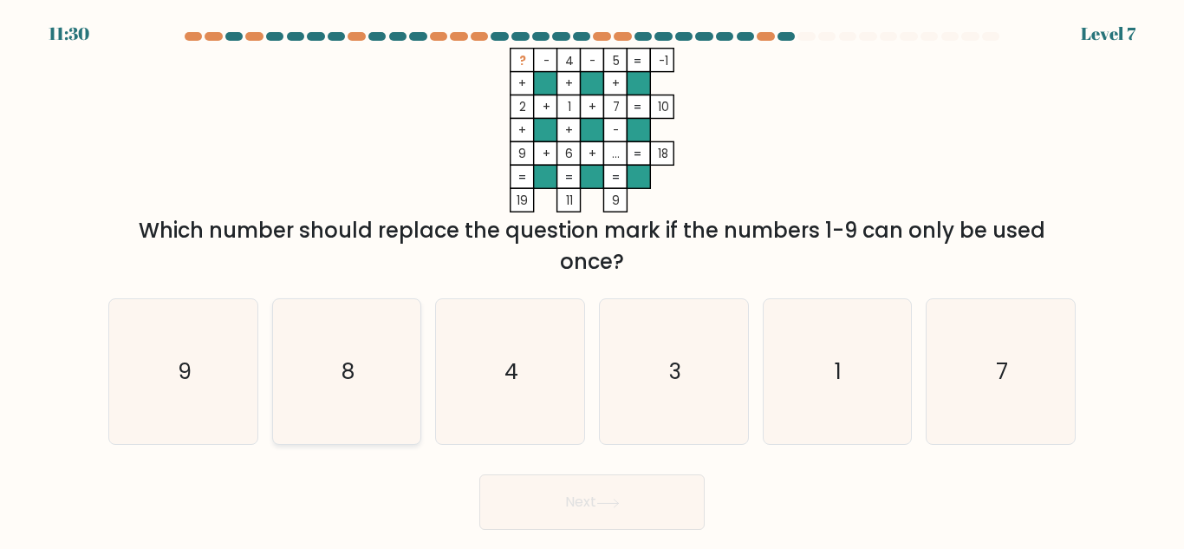
click at [418, 403] on icon "8" at bounding box center [346, 371] width 145 height 145
click at [592, 279] on input "b. 8" at bounding box center [592, 277] width 1 height 4
radio input "true"
click at [545, 513] on button "Next" at bounding box center [592, 501] width 225 height 55
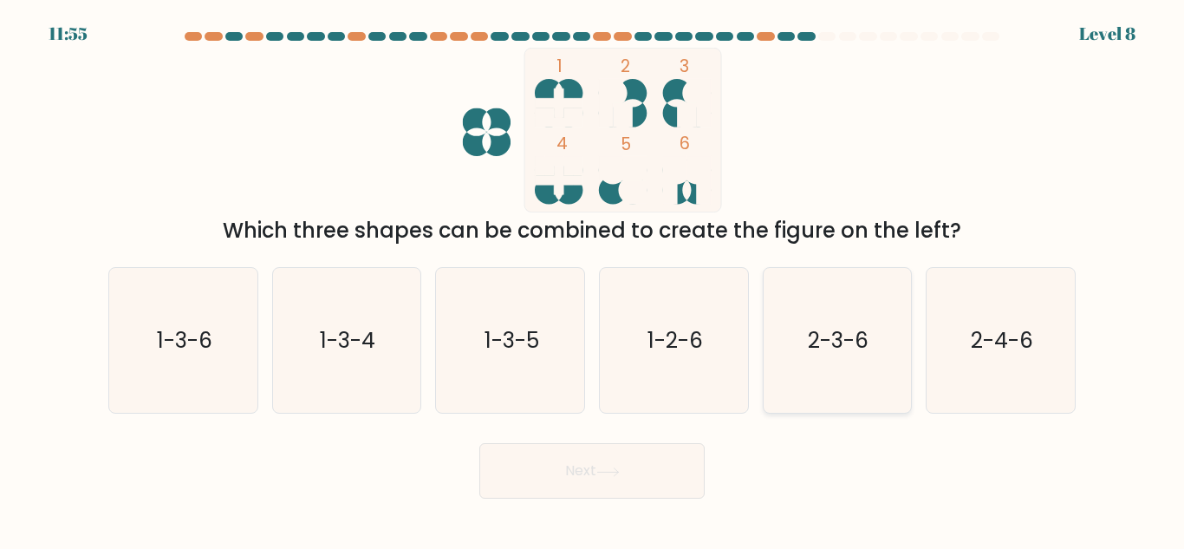
click at [874, 389] on icon "2-3-6" at bounding box center [837, 340] width 145 height 145
click at [593, 279] on input "e. 2-3-6" at bounding box center [592, 277] width 1 height 4
radio input "true"
click at [610, 464] on button "Next" at bounding box center [592, 470] width 225 height 55
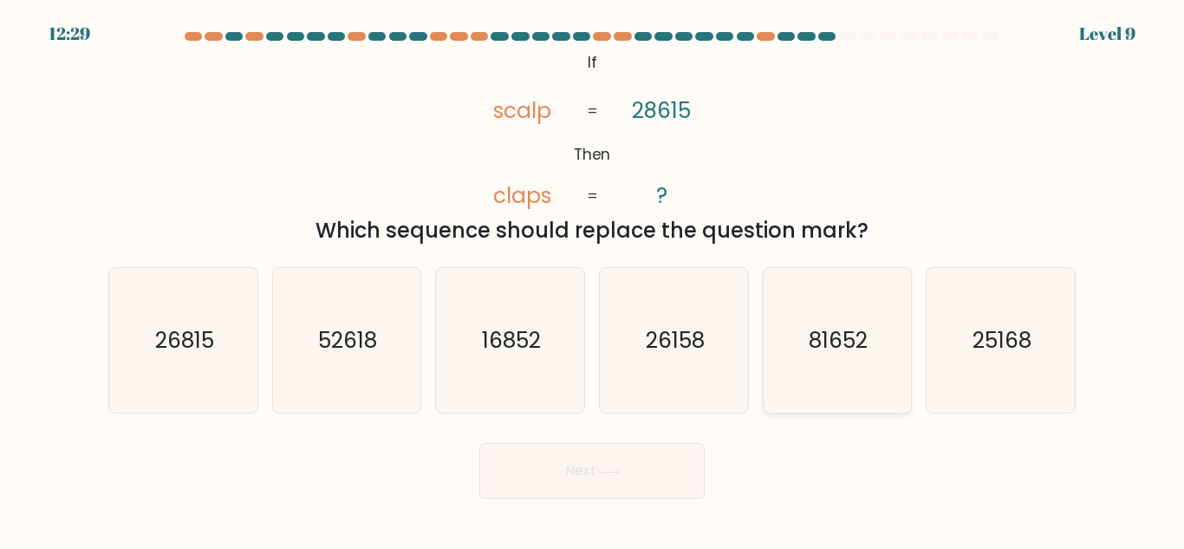
click at [864, 350] on text "81652" at bounding box center [839, 340] width 59 height 30
click at [593, 279] on input "e. 81652" at bounding box center [592, 277] width 1 height 4
radio input "true"
click at [590, 457] on button "Next" at bounding box center [592, 470] width 225 height 55
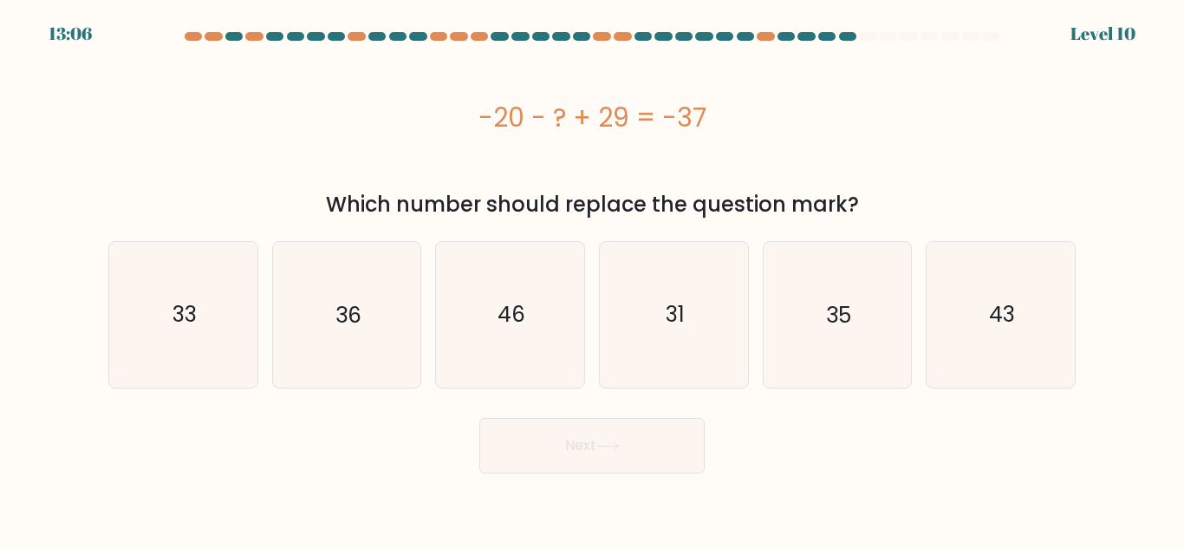
drag, startPoint x: 473, startPoint y: 116, endPoint x: 743, endPoint y: 120, distance: 270.6
click at [743, 120] on div "-20 - ? + 29 = -37" at bounding box center [592, 117] width 968 height 39
copy div "-20 - ? + 29 = -37"
click at [544, 308] on icon "46" at bounding box center [510, 314] width 145 height 145
click at [592, 279] on input "c. 46" at bounding box center [592, 277] width 1 height 4
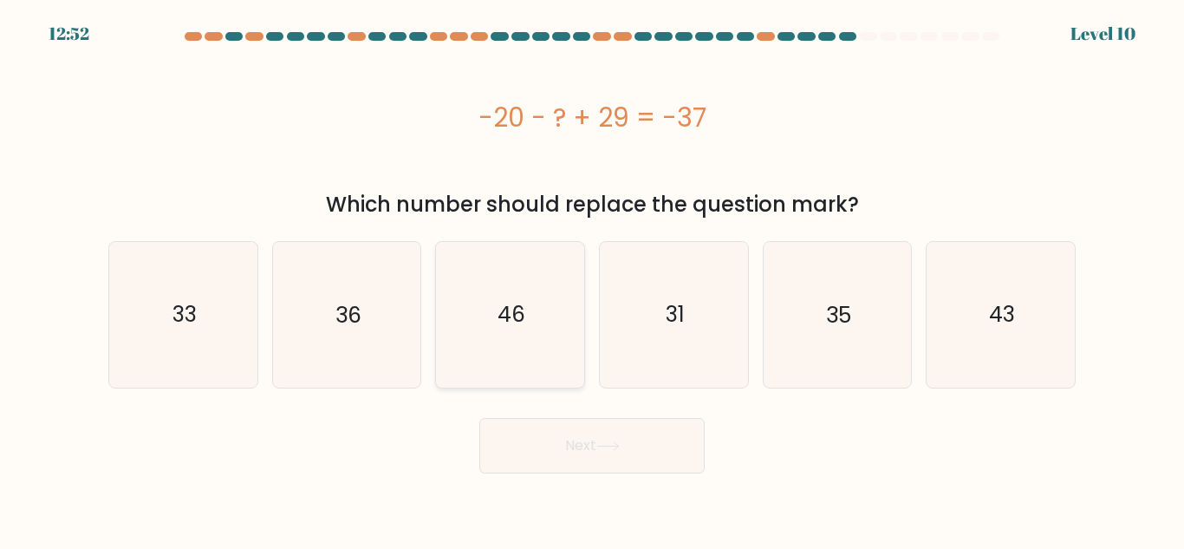
radio input "true"
click at [609, 463] on button "Next" at bounding box center [592, 445] width 225 height 55
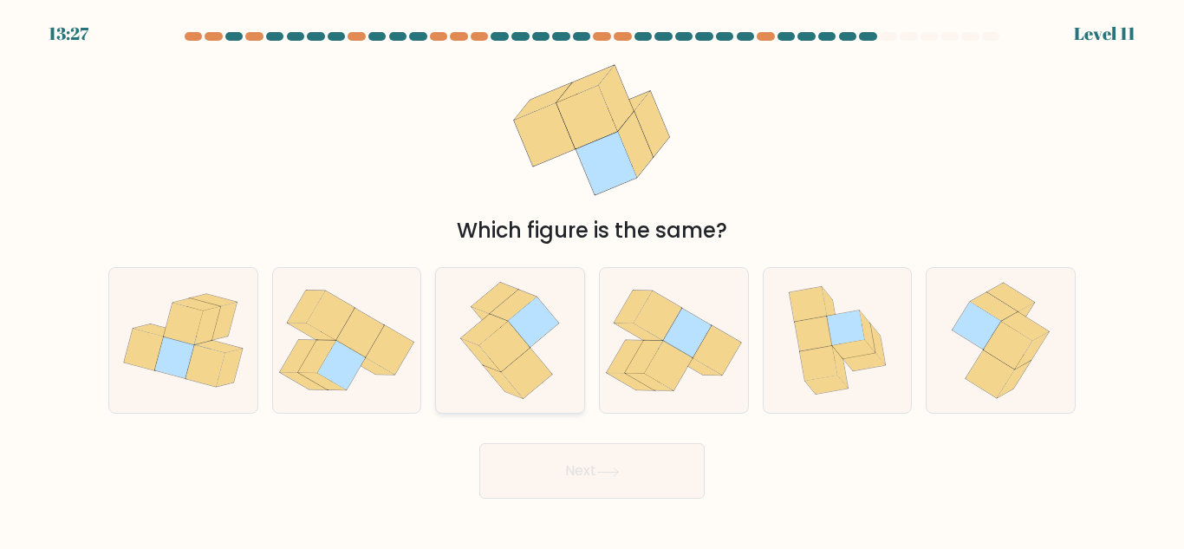
click at [524, 369] on icon at bounding box center [527, 374] width 51 height 50
click at [592, 279] on input "c." at bounding box center [592, 277] width 1 height 4
radio input "true"
click at [570, 455] on button "Next" at bounding box center [592, 470] width 225 height 55
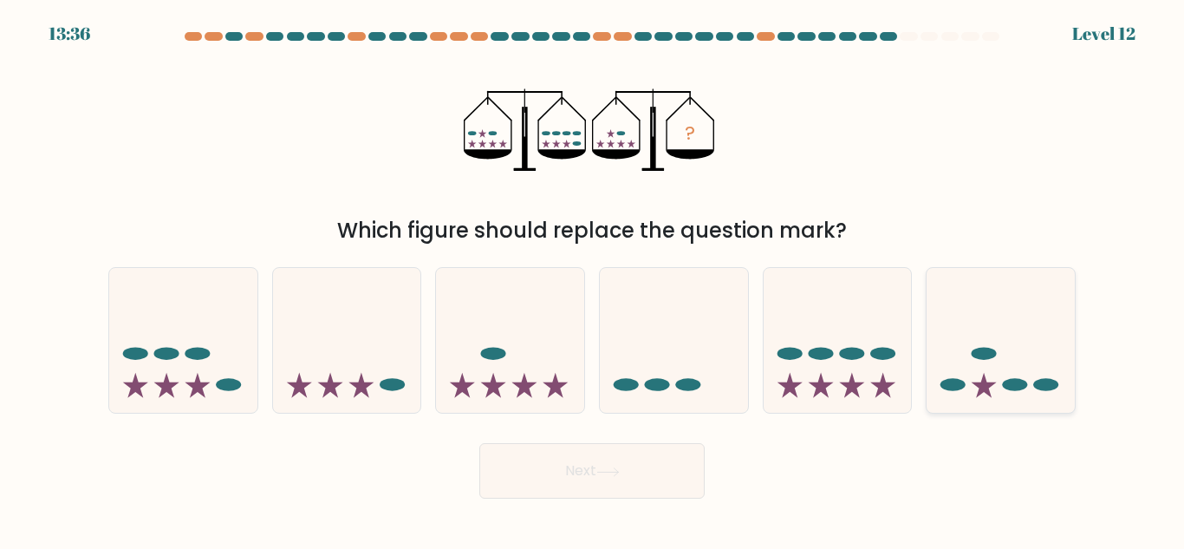
click at [982, 361] on icon at bounding box center [1001, 340] width 148 height 122
click at [593, 279] on input "f." at bounding box center [592, 277] width 1 height 4
radio input "true"
click at [574, 484] on button "Next" at bounding box center [592, 470] width 225 height 55
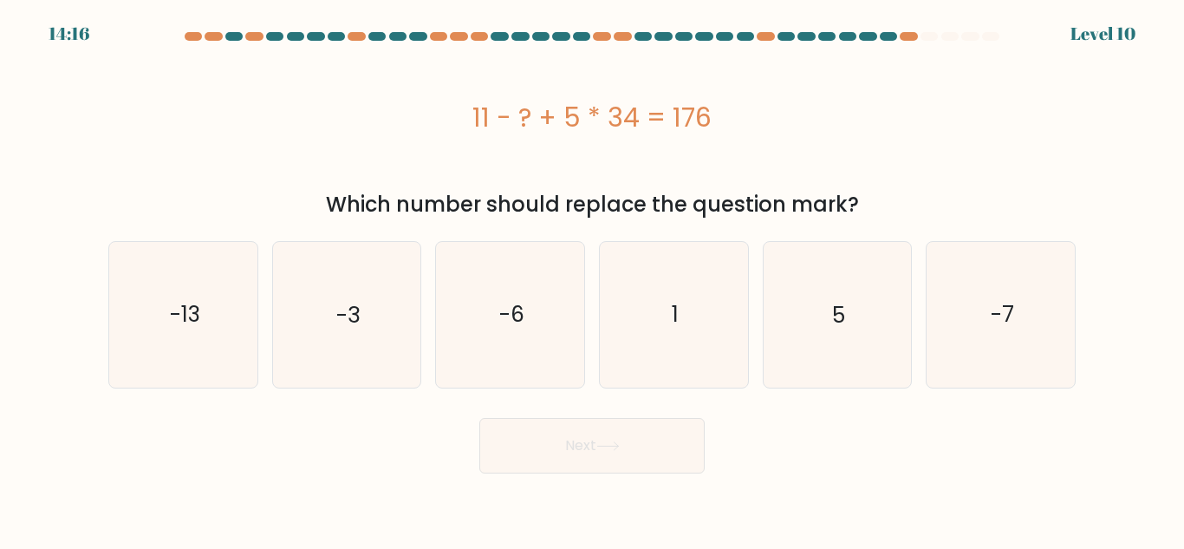
drag, startPoint x: 442, startPoint y: 98, endPoint x: 785, endPoint y: 155, distance: 347.2
click at [785, 155] on div "11 - ? + 5 * 34 = 176" at bounding box center [592, 117] width 968 height 139
copy div "11 - ? + 5 * 34 = 176"
click at [821, 332] on icon "5" at bounding box center [837, 314] width 145 height 145
click at [593, 279] on input "e. 5" at bounding box center [592, 277] width 1 height 4
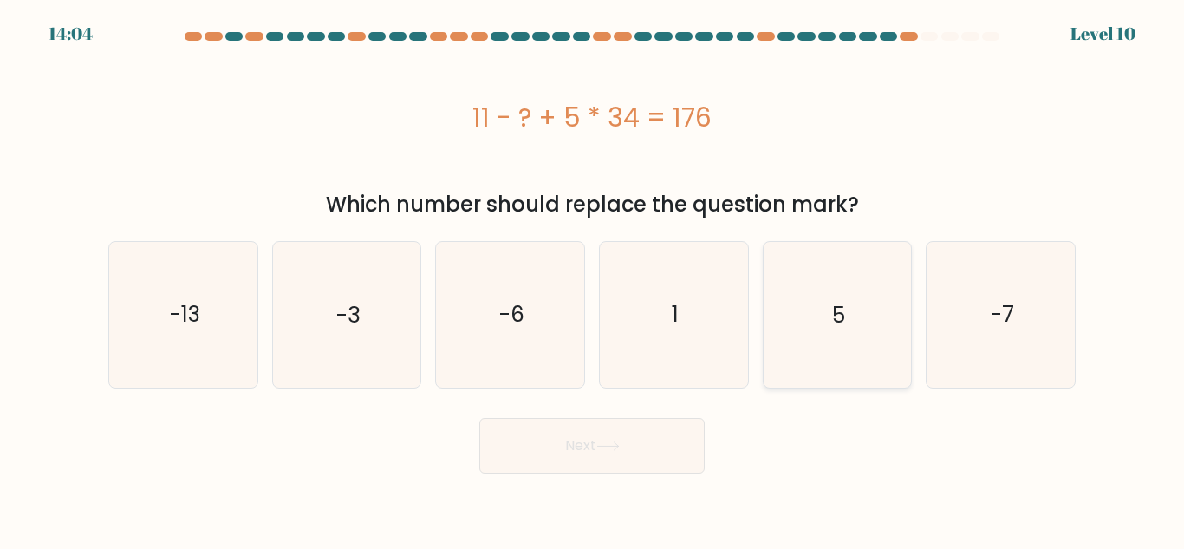
radio input "true"
click at [646, 472] on button "Next" at bounding box center [592, 445] width 225 height 55
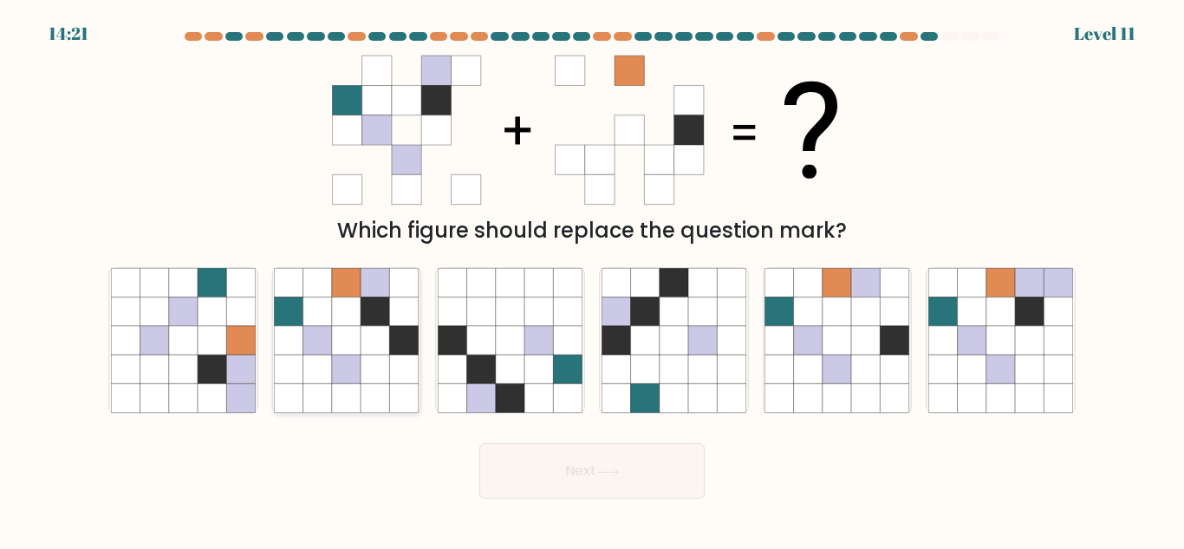
click at [277, 362] on icon at bounding box center [289, 369] width 29 height 29
click at [592, 279] on input "b." at bounding box center [592, 277] width 1 height 4
radio input "true"
click at [555, 460] on button "Next" at bounding box center [592, 470] width 225 height 55
click at [567, 477] on button "Next" at bounding box center [592, 470] width 225 height 55
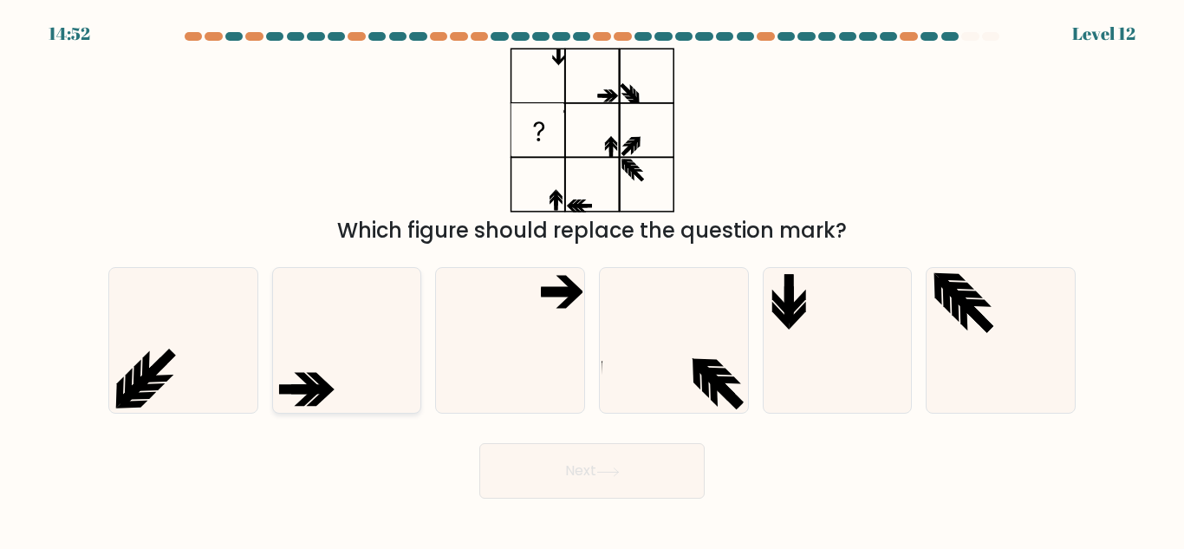
click at [322, 365] on icon at bounding box center [346, 340] width 145 height 145
click at [592, 279] on input "b." at bounding box center [592, 277] width 1 height 4
radio input "true"
click at [538, 459] on button "Next" at bounding box center [592, 470] width 225 height 55
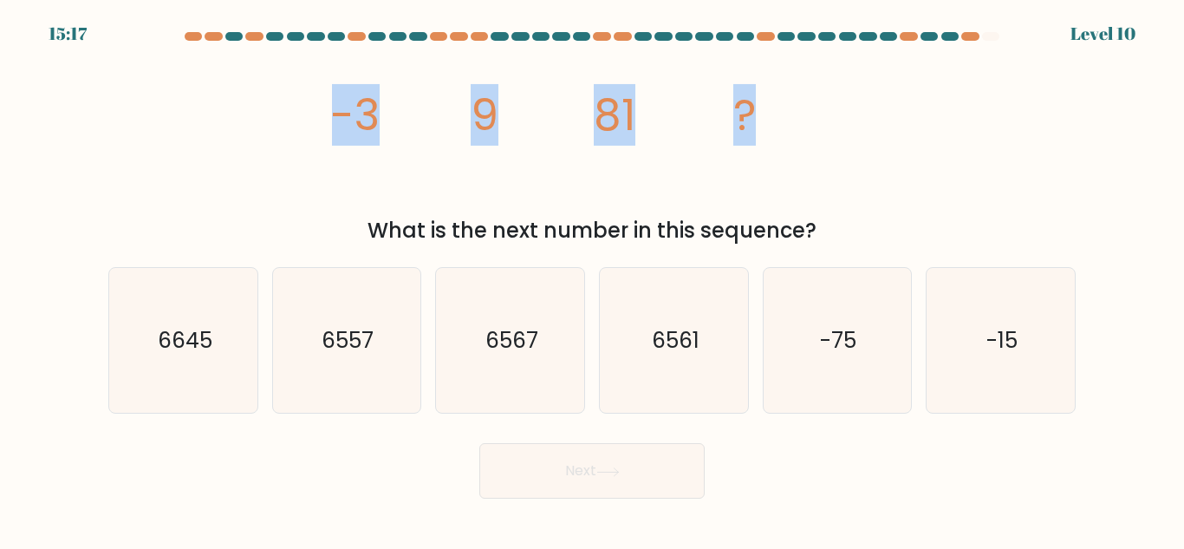
drag, startPoint x: 300, startPoint y: 114, endPoint x: 827, endPoint y: 179, distance: 531.2
click at [827, 179] on div "image/svg+xml -3 9 81 ? What is the next number in this sequence?" at bounding box center [592, 147] width 988 height 199
copy g "-3 9 81 ?"
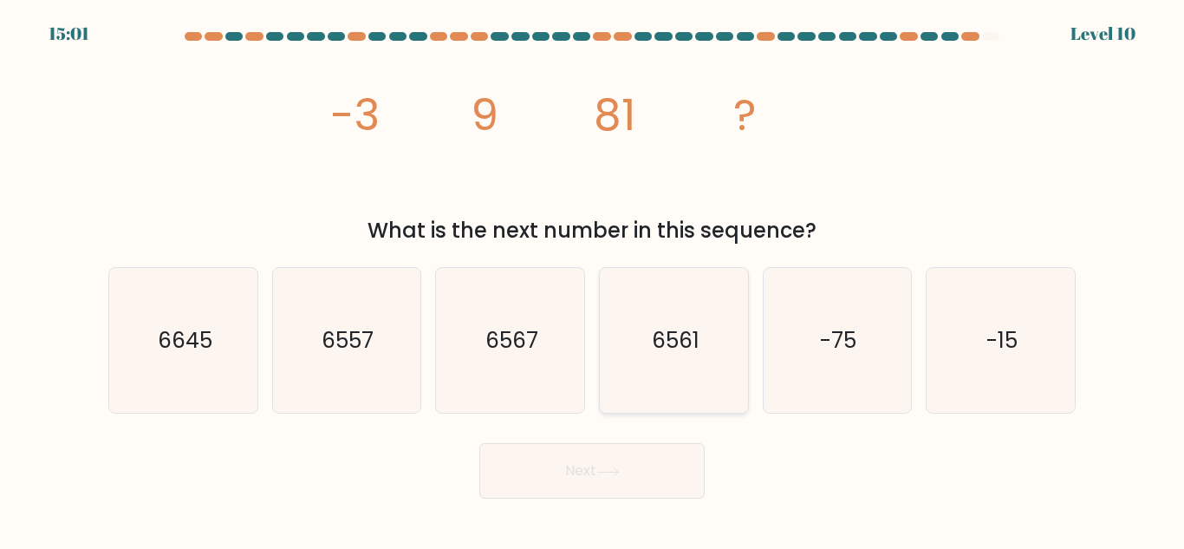
click at [641, 327] on icon "6561" at bounding box center [674, 340] width 145 height 145
click at [593, 279] on input "d. 6561" at bounding box center [592, 277] width 1 height 4
radio input "true"
click at [625, 469] on button "Next" at bounding box center [592, 470] width 225 height 55
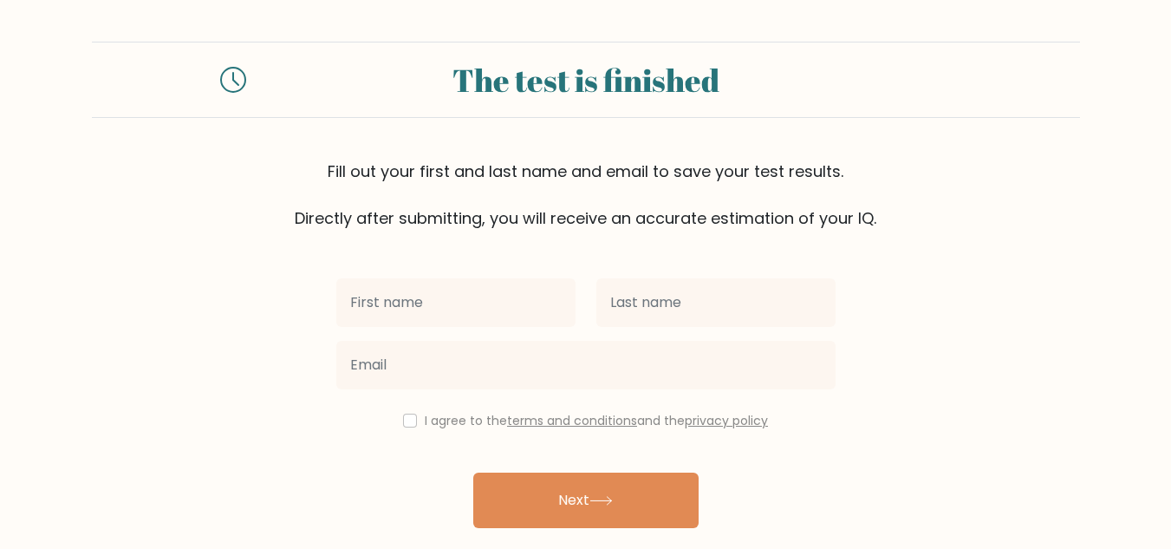
click at [532, 312] on input "text" at bounding box center [455, 302] width 239 height 49
type input "[PERSON_NAME]"
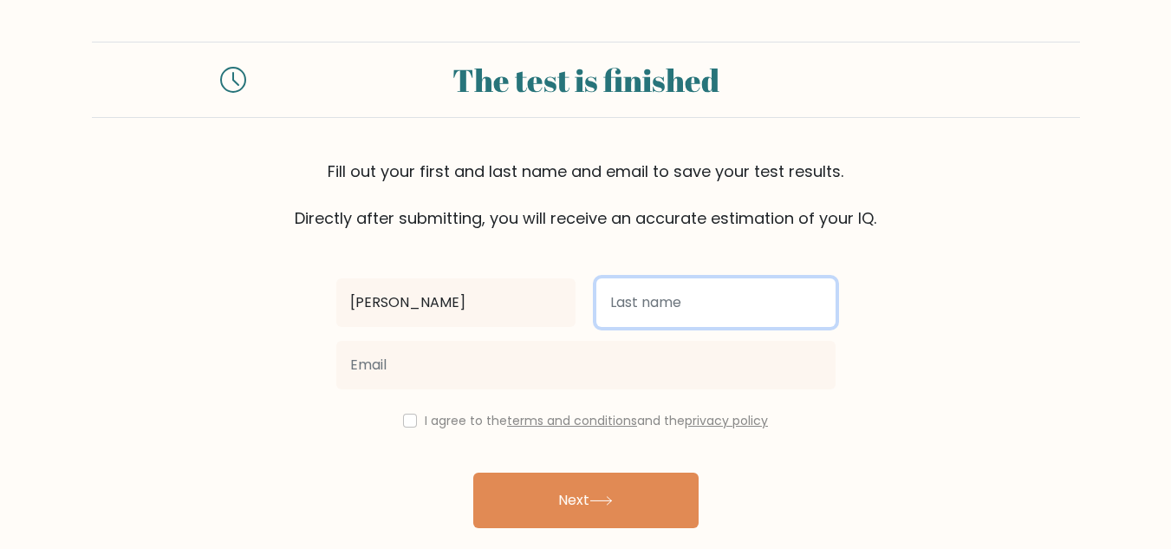
click at [669, 298] on input "text" at bounding box center [716, 302] width 239 height 49
type input "[PERSON_NAME]"
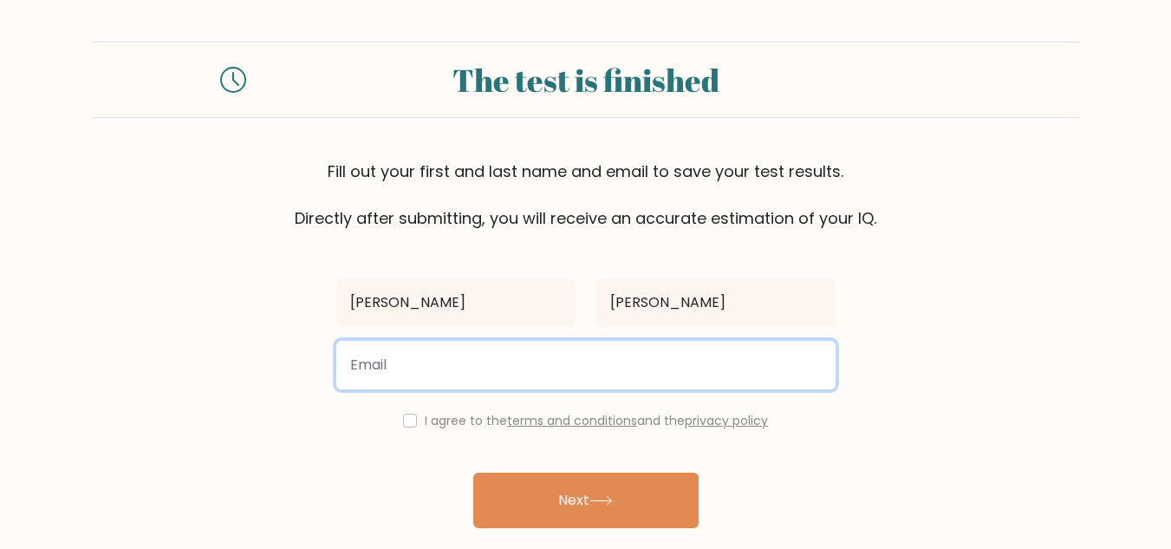
click at [527, 377] on input "email" at bounding box center [585, 365] width 499 height 49
type input "[EMAIL_ADDRESS][DOMAIN_NAME]"
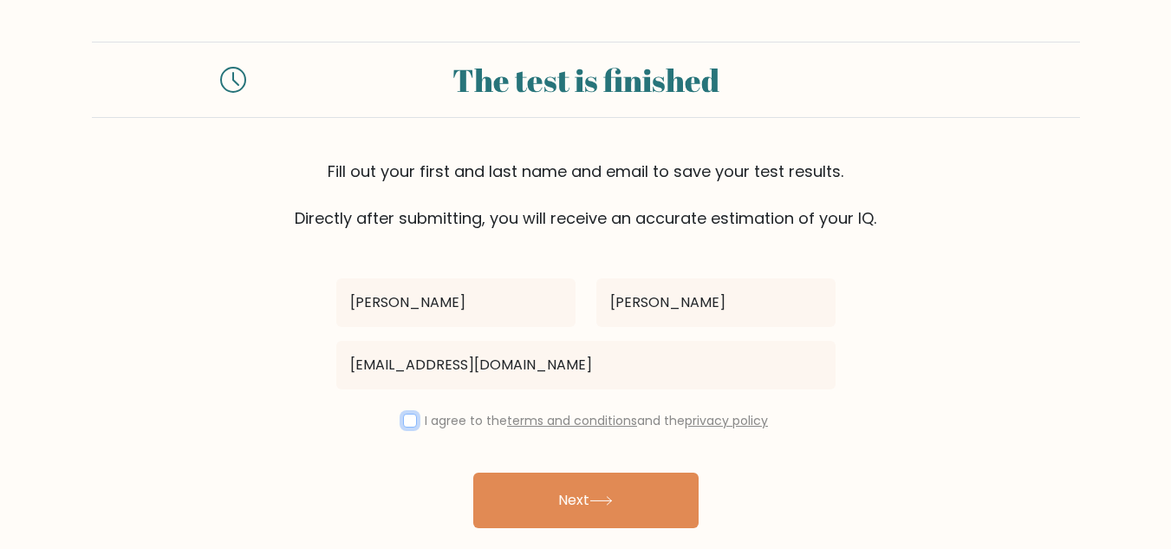
click at [407, 423] on input "checkbox" at bounding box center [410, 421] width 14 height 14
checkbox input "true"
click at [571, 492] on button "Next" at bounding box center [585, 500] width 225 height 55
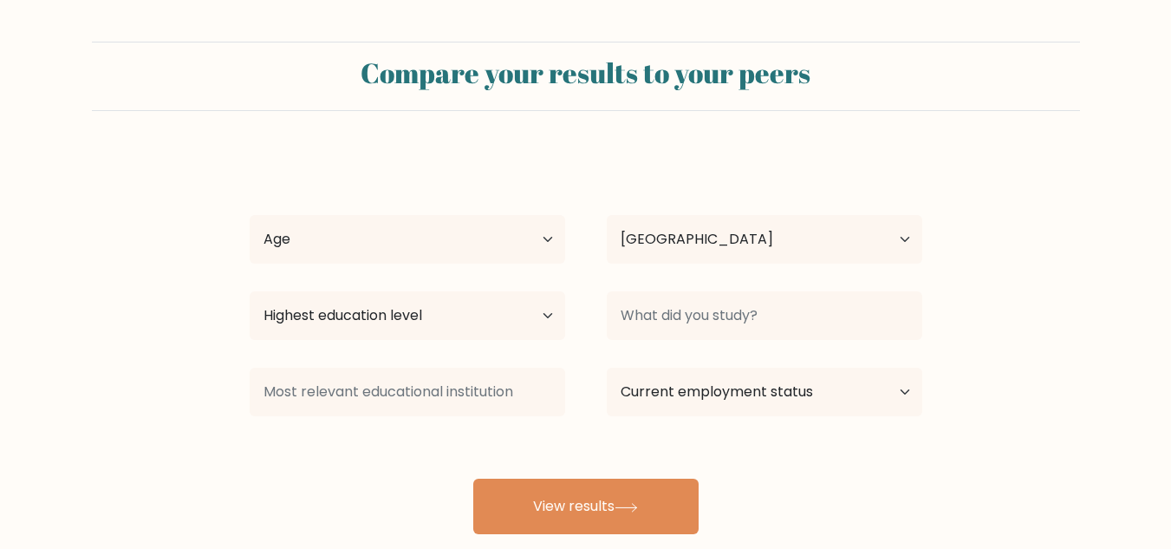
select select "PH"
click at [545, 242] on select "Age Under 18 years old 18-24 years old 25-34 years old 35-44 years old 45-54 ye…" at bounding box center [408, 239] width 316 height 49
select select "25_34"
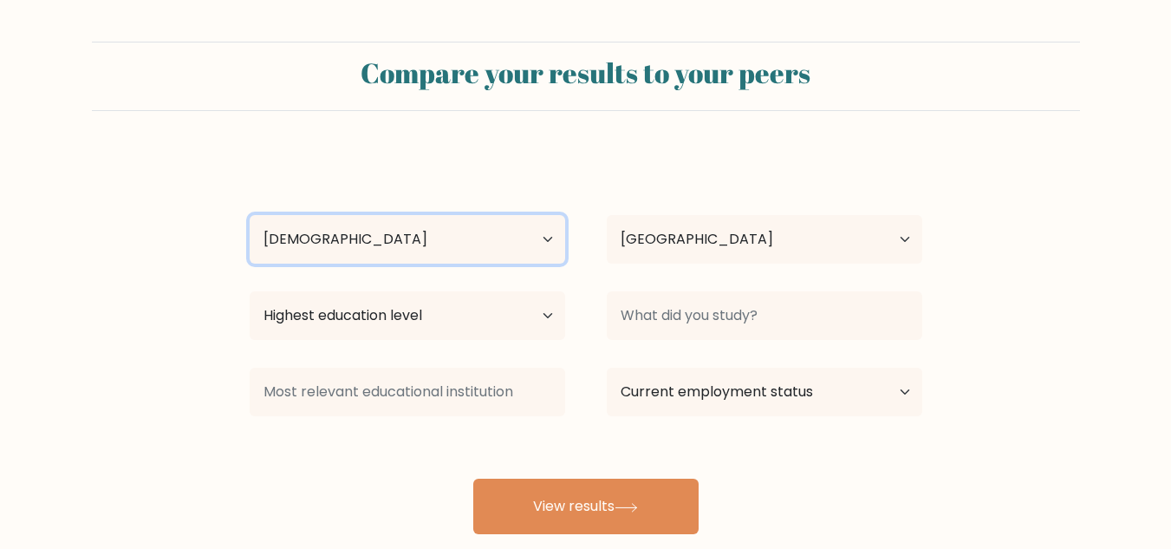
click at [250, 215] on select "Age Under 18 years old 18-24 years old 25-34 years old 35-44 years old 45-54 ye…" at bounding box center [408, 239] width 316 height 49
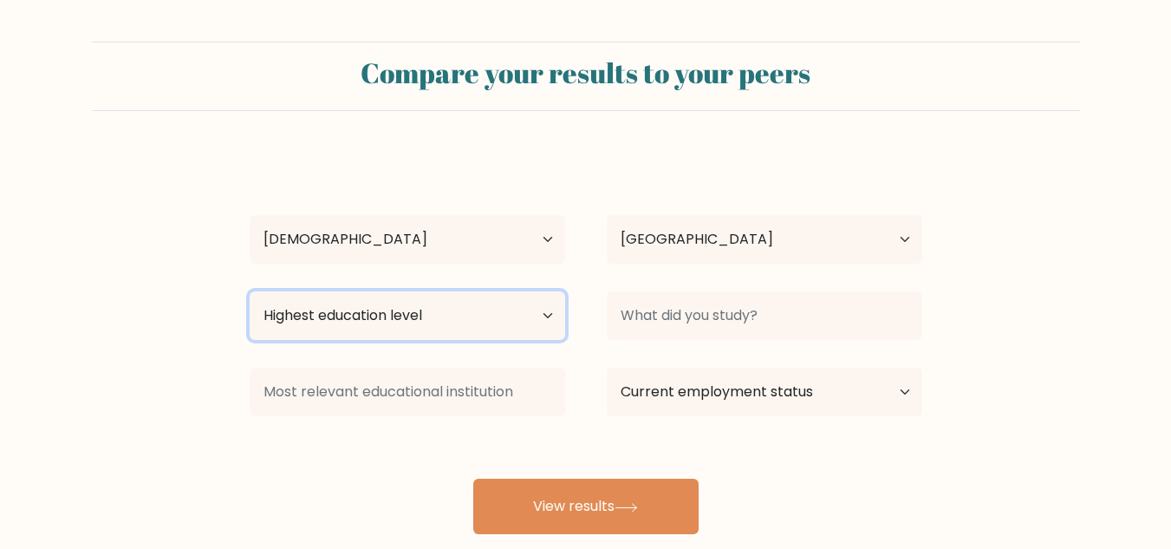
click at [493, 328] on select "Highest education level No schooling Primary Lower Secondary Upper Secondary Oc…" at bounding box center [408, 315] width 316 height 49
select select "bachelors_degree"
click at [250, 291] on select "Highest education level No schooling Primary Lower Secondary Upper Secondary Oc…" at bounding box center [408, 315] width 316 height 49
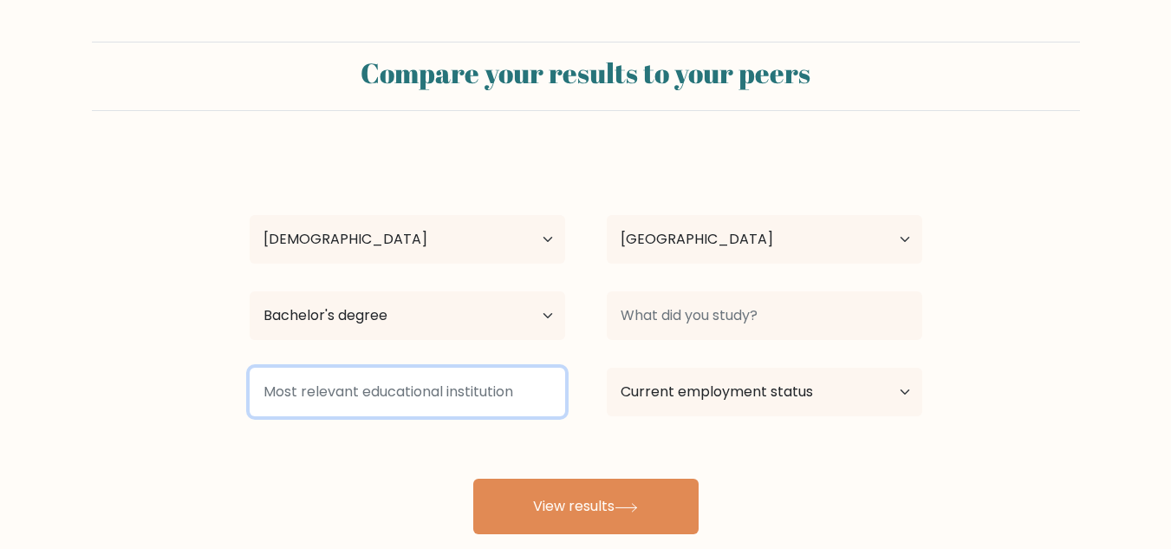
click at [477, 386] on input at bounding box center [408, 392] width 316 height 49
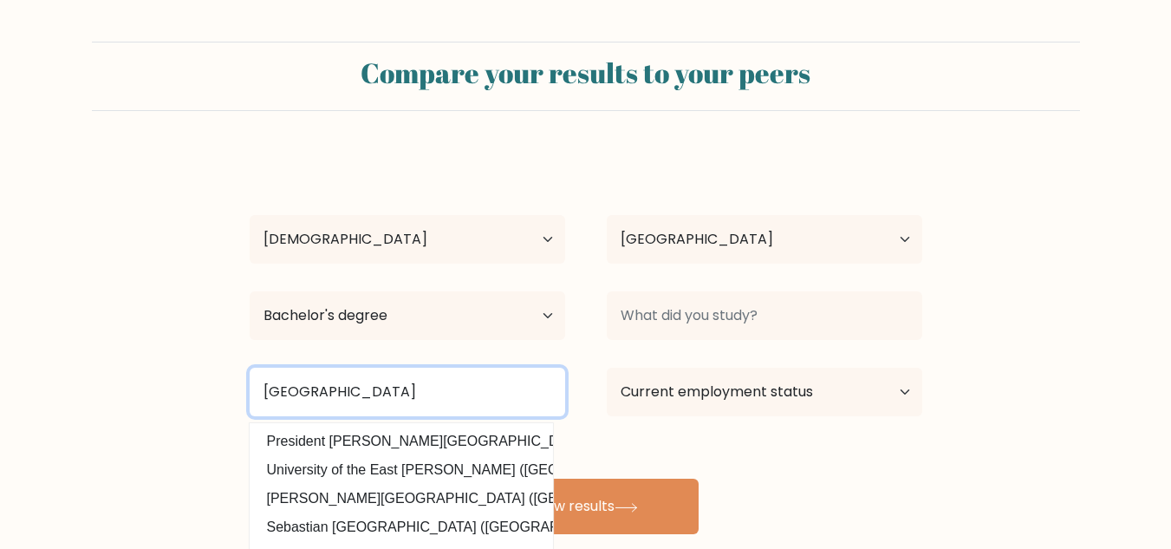
type input "Magsaysay Memorial College"
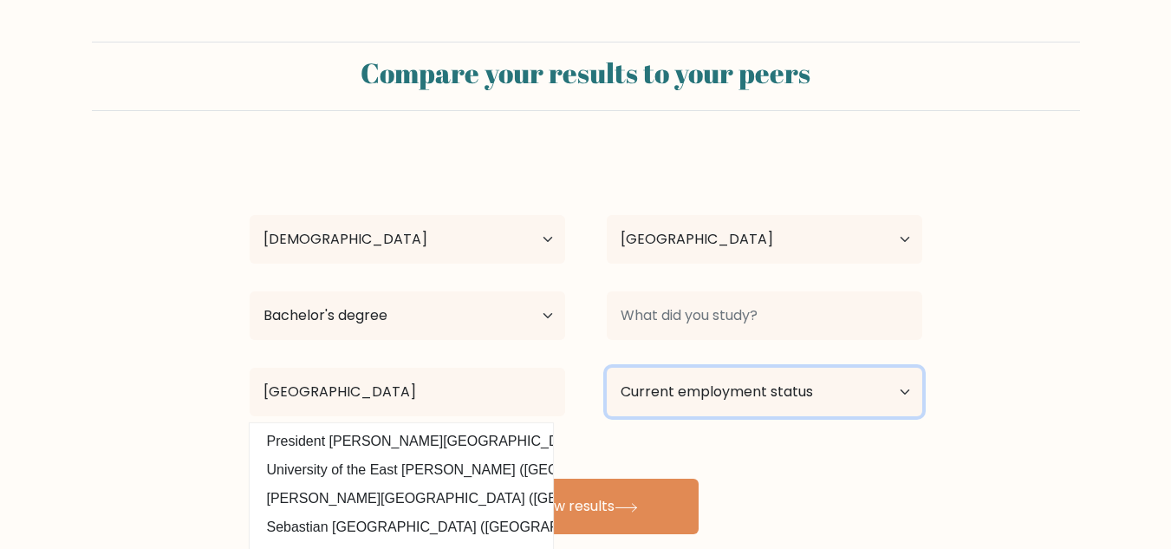
click at [713, 388] on select "Current employment status Employed Student Retired Other / prefer not to answer" at bounding box center [765, 392] width 316 height 49
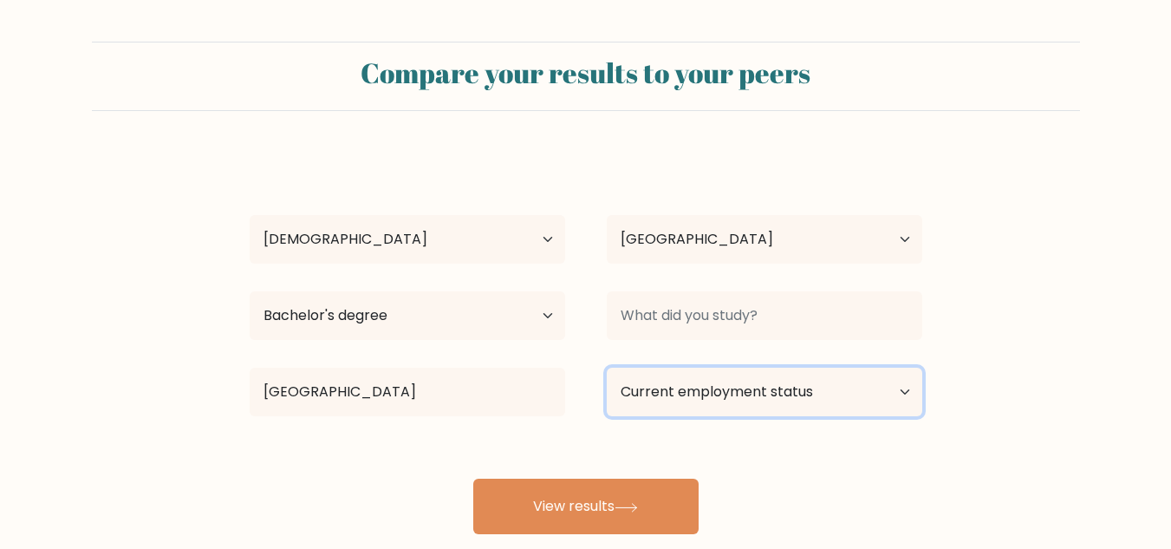
select select "other"
click at [607, 368] on select "Current employment status Employed Student Retired Other / prefer not to answer" at bounding box center [765, 392] width 316 height 49
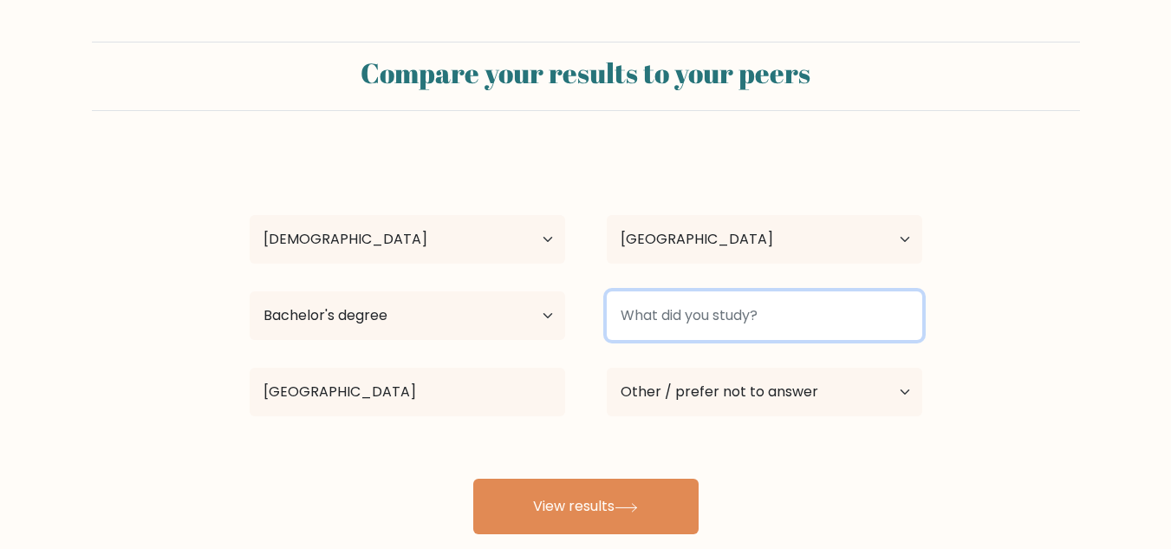
click at [756, 325] on input at bounding box center [765, 315] width 316 height 49
type input "B"
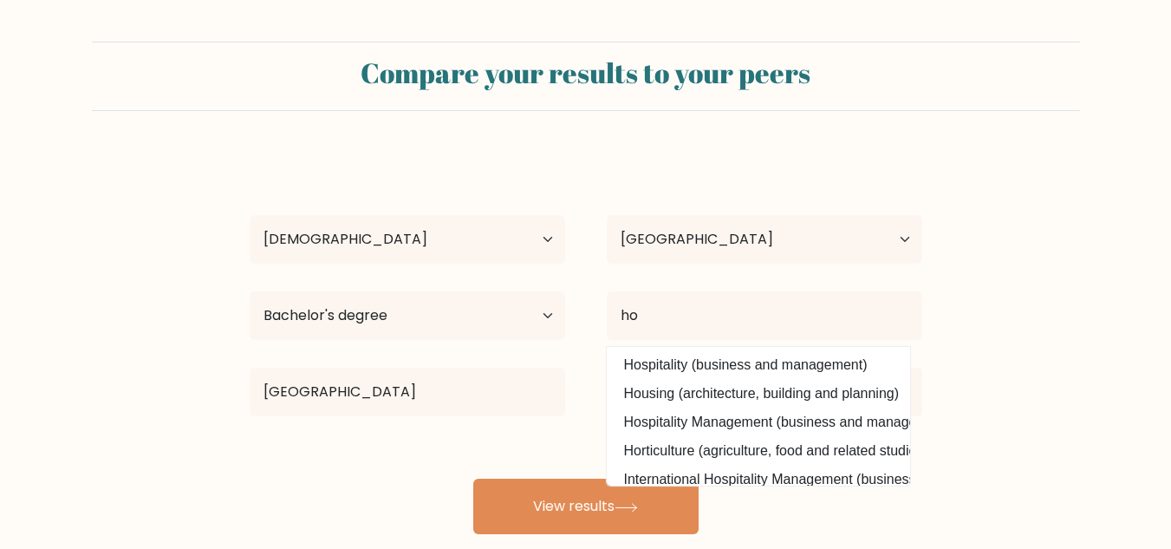
click at [747, 350] on div "Kimberly May Acierto Age Under 18 years old 18-24 years old 25-34 years old 35-…" at bounding box center [586, 344] width 694 height 382
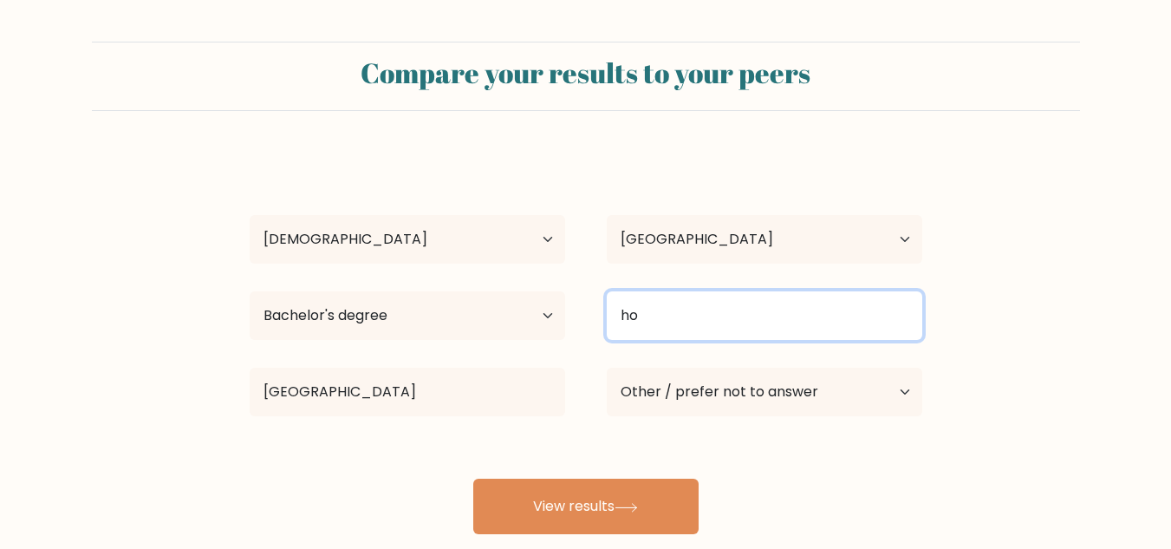
click at [705, 311] on input "ho" at bounding box center [765, 315] width 316 height 49
type input "h"
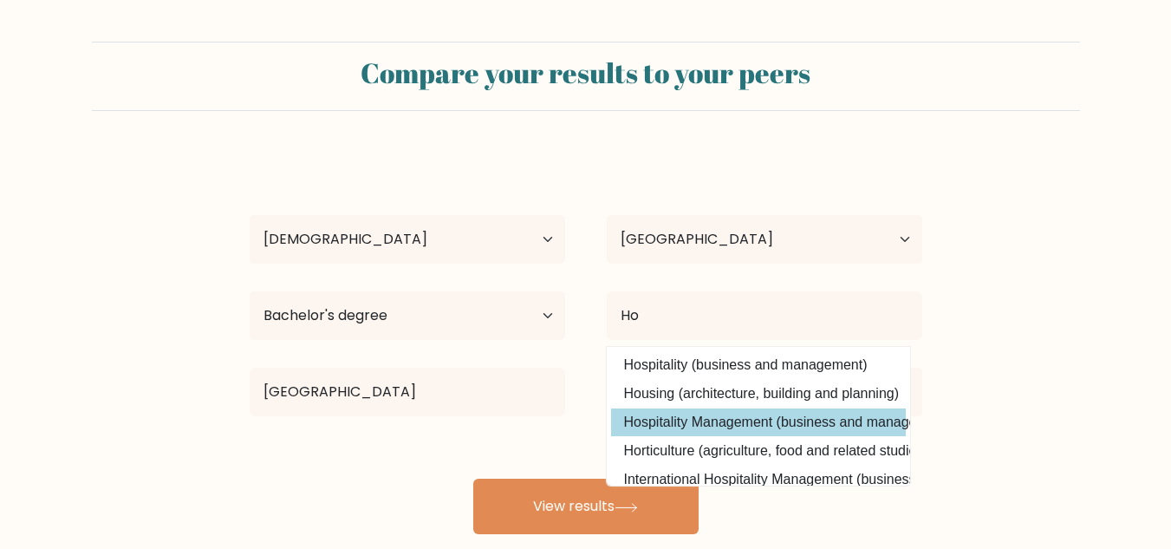
click at [708, 418] on div "Kimberly May Acierto Age Under 18 years old 18-24 years old 25-34 years old 35-…" at bounding box center [586, 344] width 694 height 382
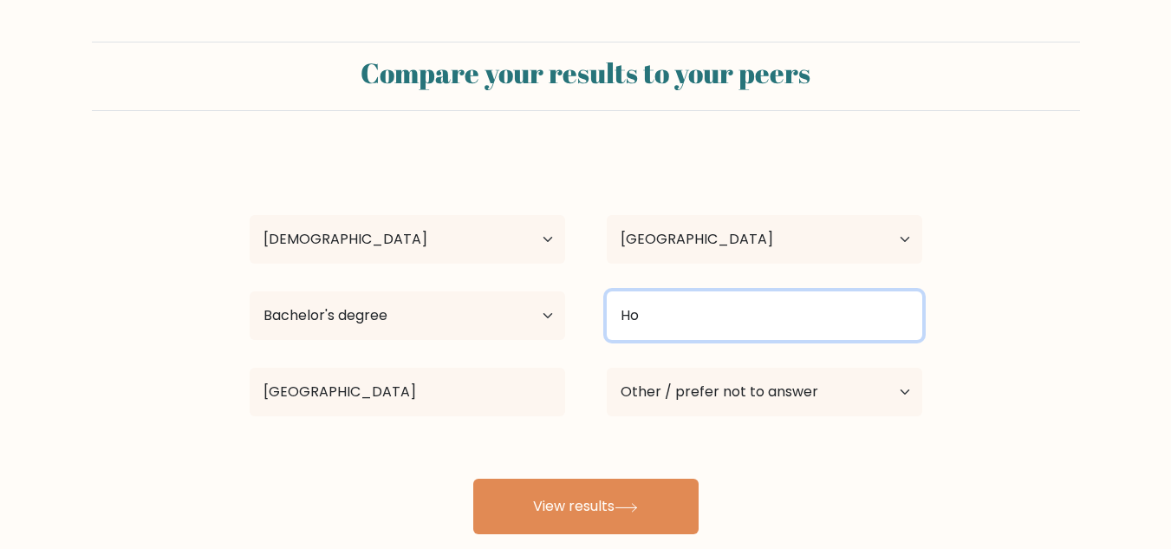
click at [670, 312] on input "Ho" at bounding box center [765, 315] width 316 height 49
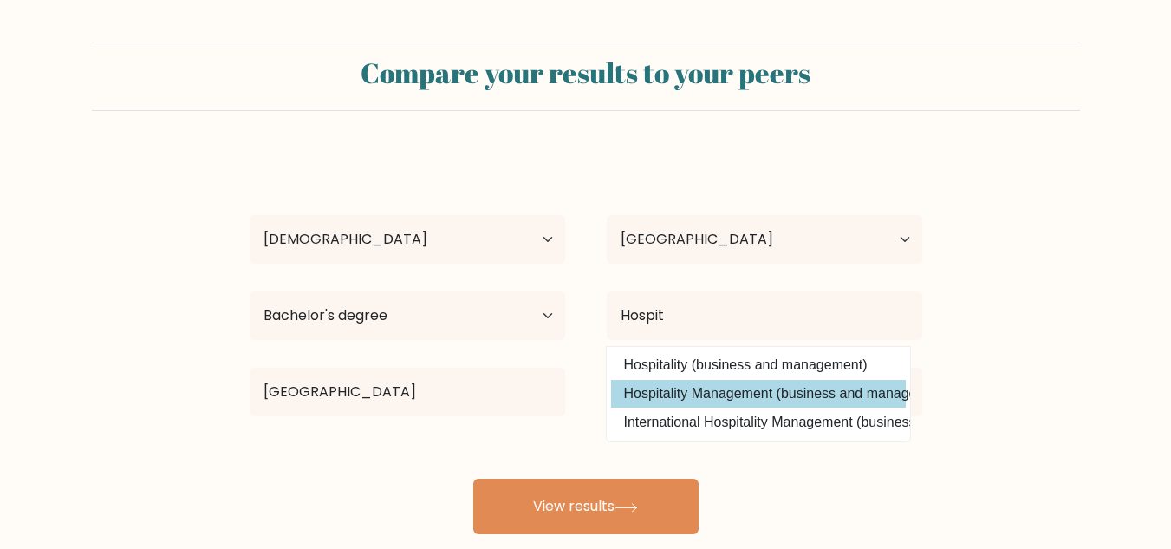
click at [735, 391] on div "Kimberly May Acierto Age Under 18 years old 18-24 years old 25-34 years old 35-…" at bounding box center [586, 344] width 694 height 382
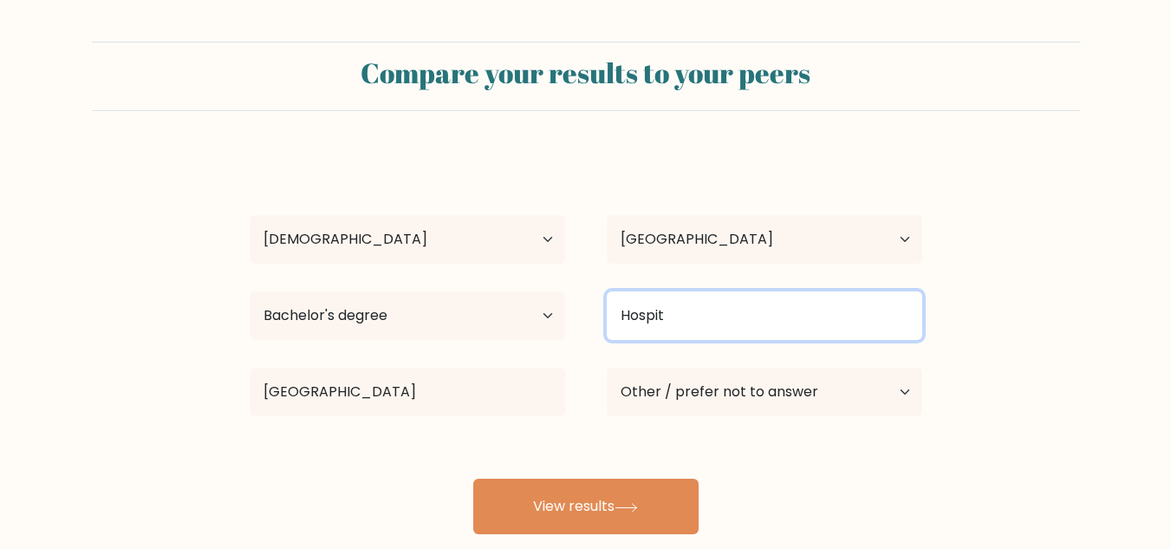
click at [721, 322] on input "Hospit" at bounding box center [765, 315] width 316 height 49
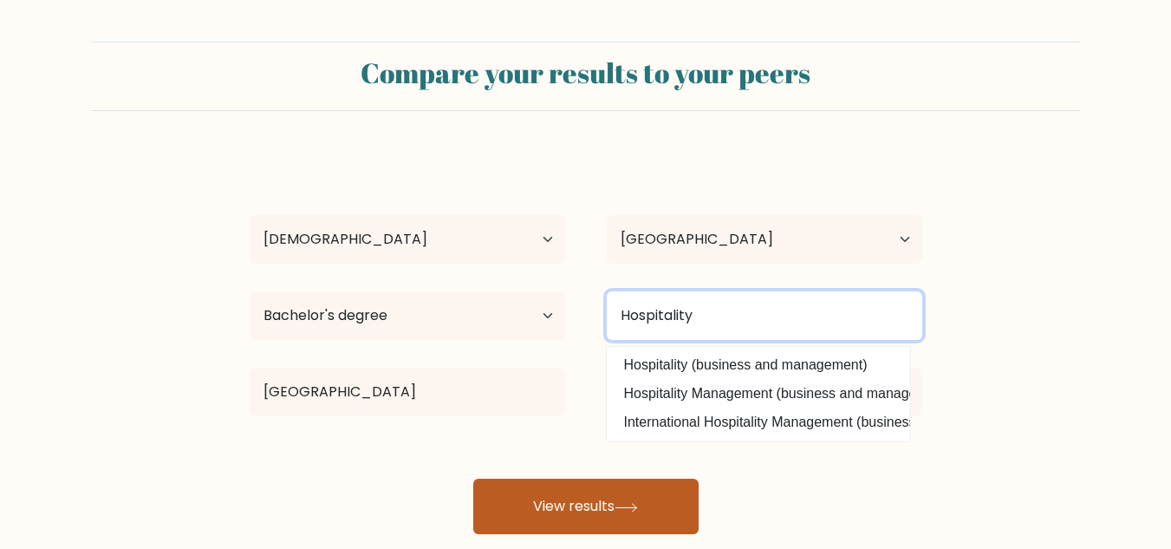
type input "Hospitality"
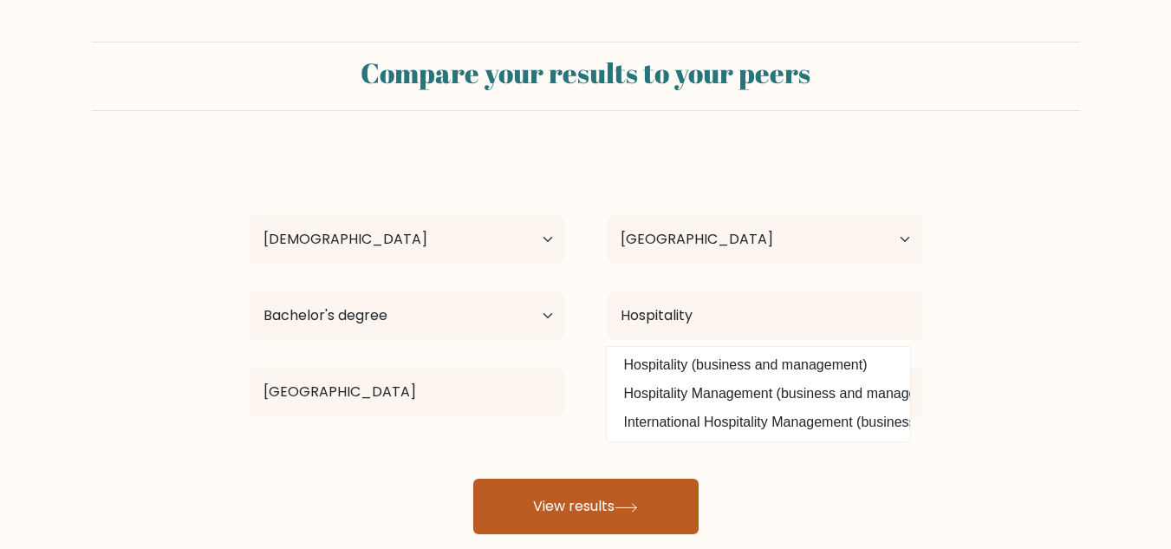
click at [631, 493] on button "View results" at bounding box center [585, 506] width 225 height 55
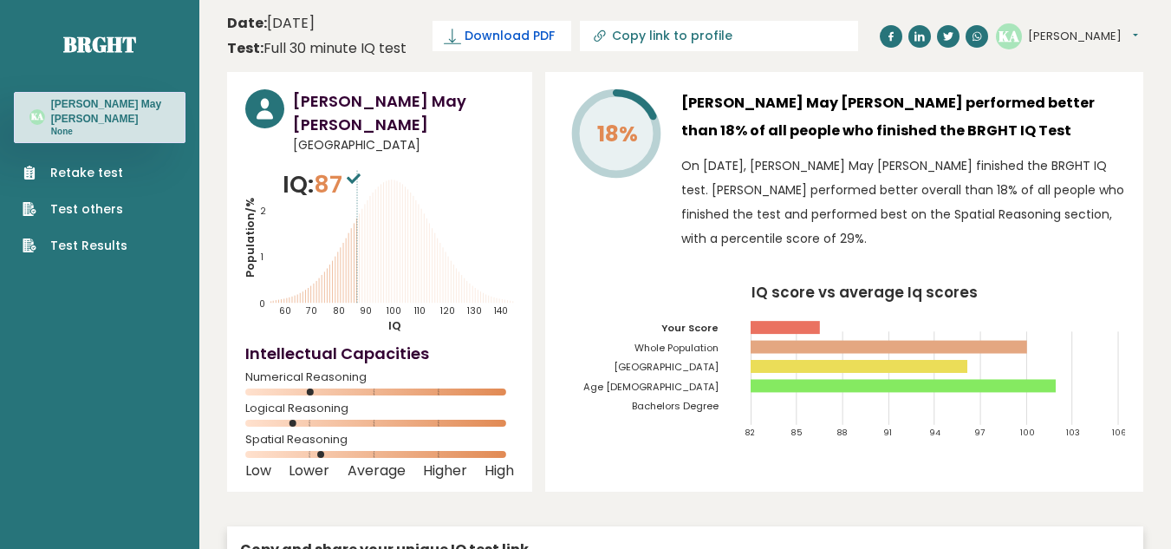
click at [523, 33] on span "Download PDF" at bounding box center [510, 36] width 90 height 18
